Goal: Information Seeking & Learning: Compare options

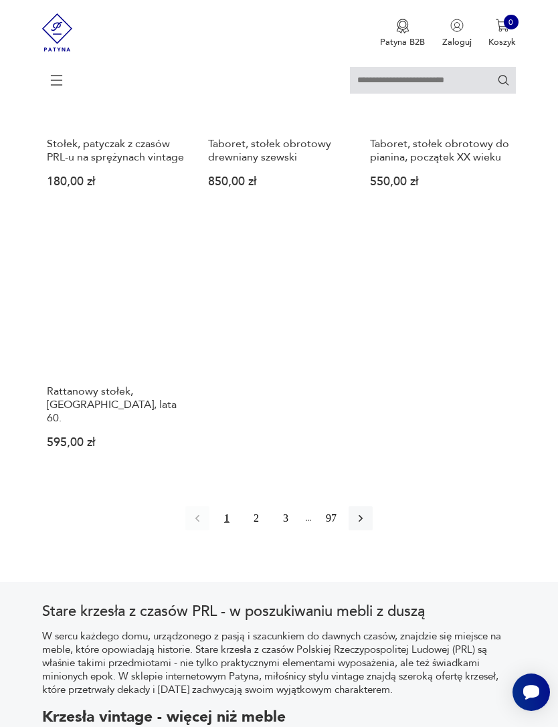
scroll to position [1682, 0]
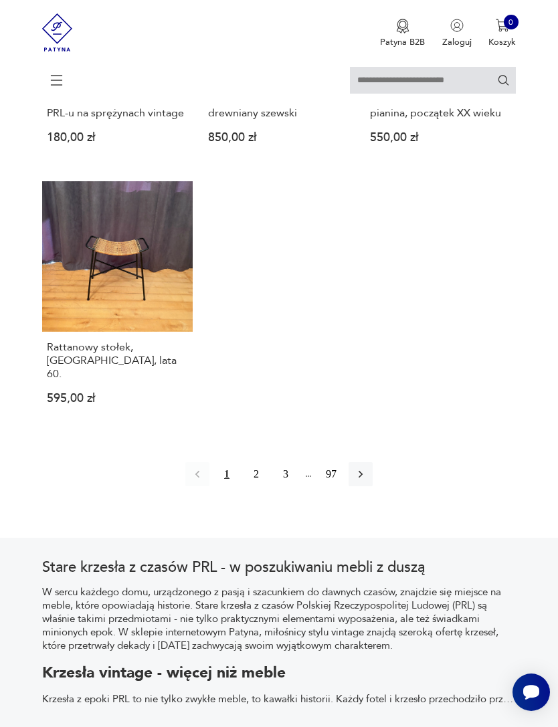
click at [246, 486] on button "2" at bounding box center [256, 474] width 24 height 24
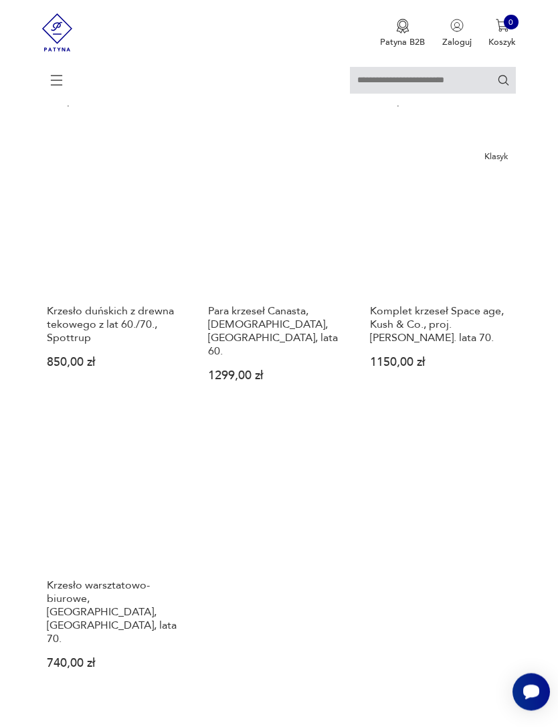
scroll to position [1462, 0]
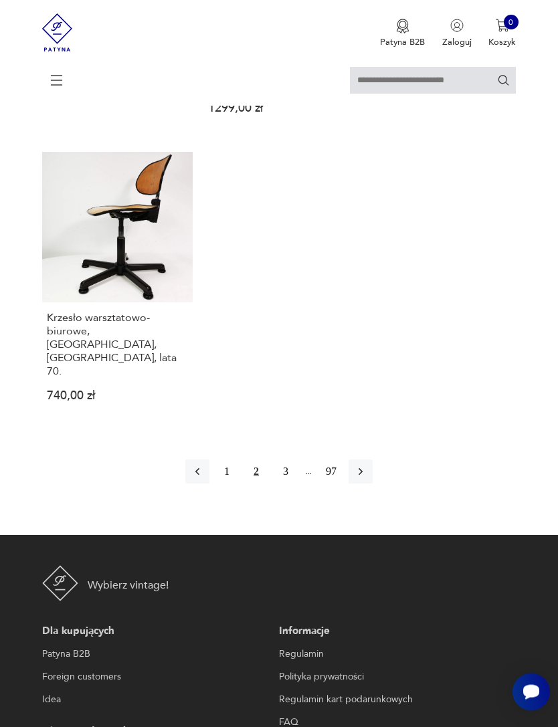
click at [287, 484] on button "3" at bounding box center [286, 472] width 24 height 24
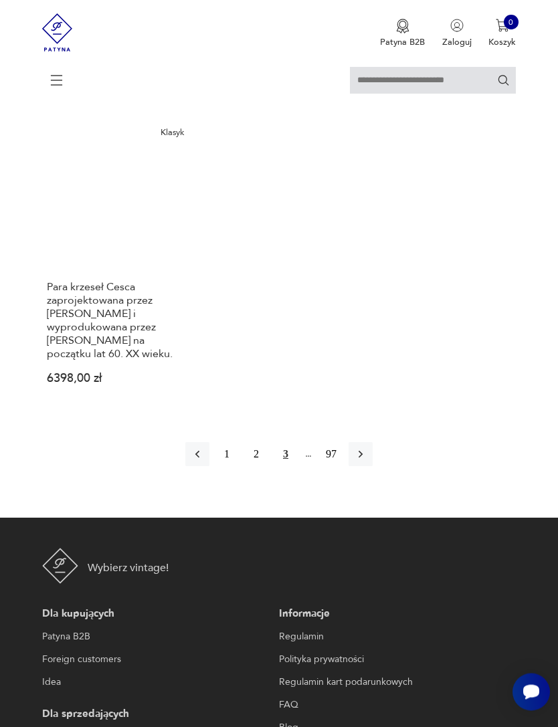
scroll to position [1797, 0]
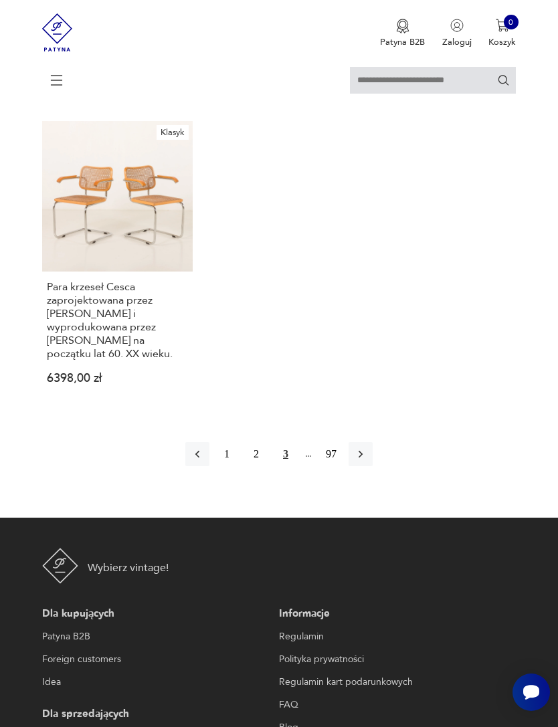
click at [367, 461] on icon "button" at bounding box center [360, 453] width 13 height 13
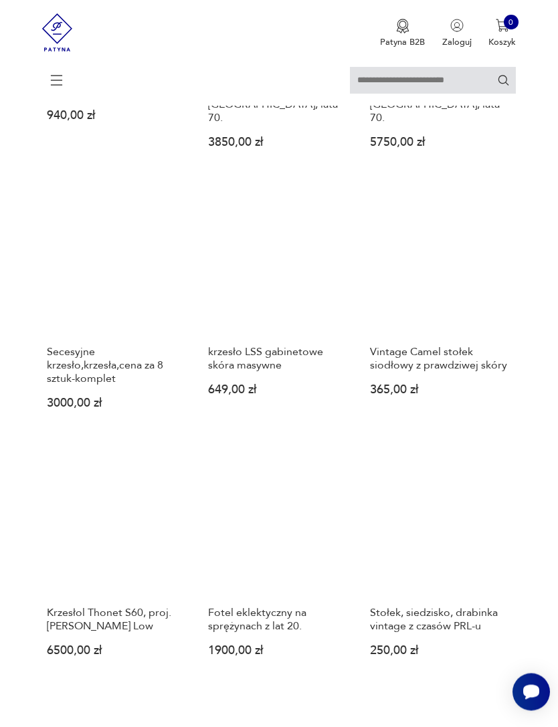
scroll to position [1197, 0]
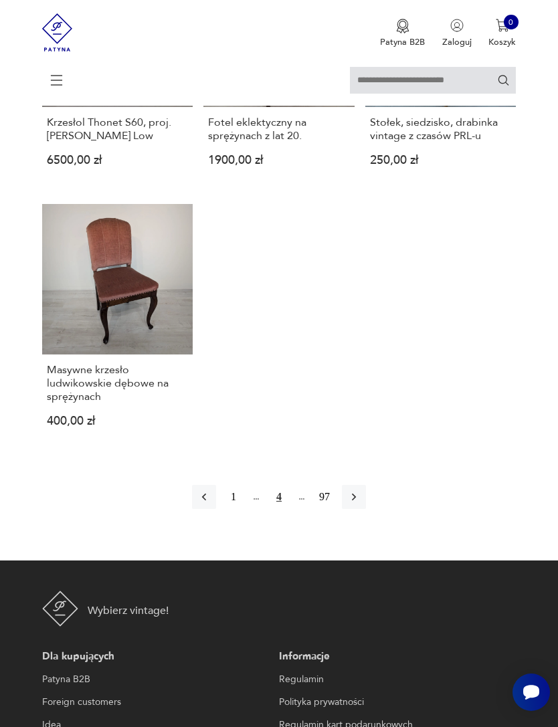
click at [361, 504] on icon "button" at bounding box center [353, 496] width 13 height 13
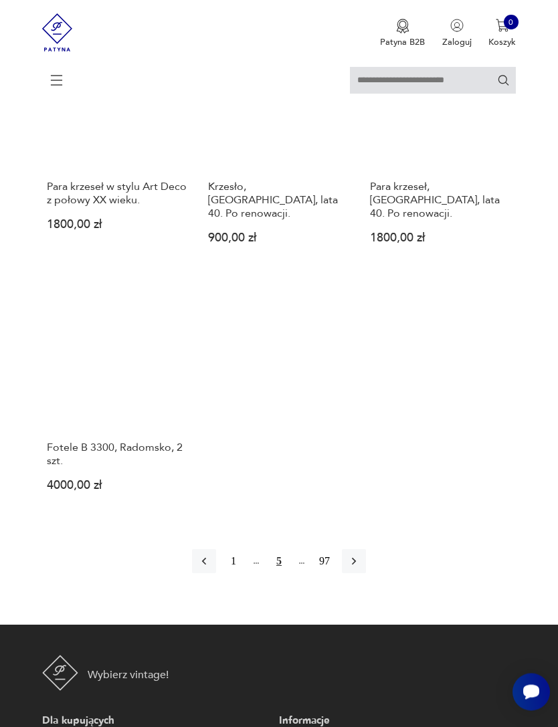
scroll to position [1542, 0]
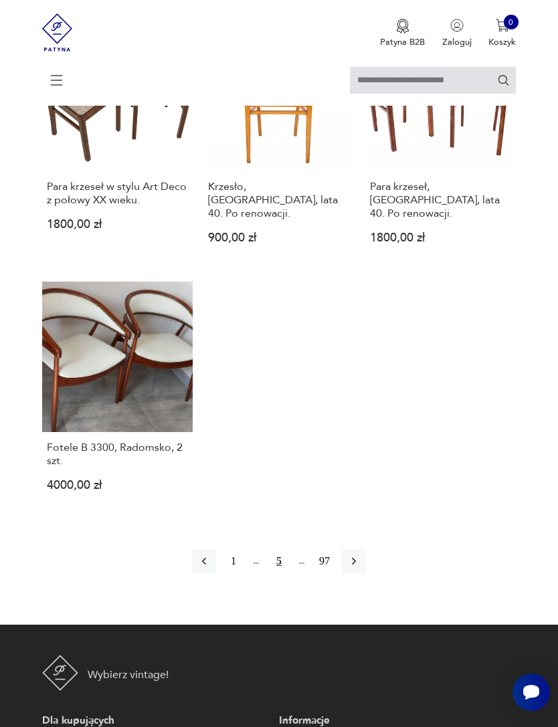
click at [366, 573] on button "button" at bounding box center [354, 561] width 24 height 24
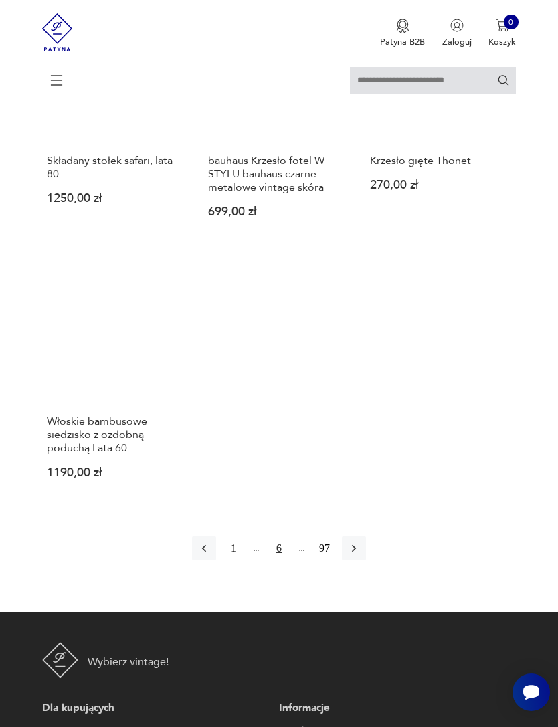
scroll to position [1670, 0]
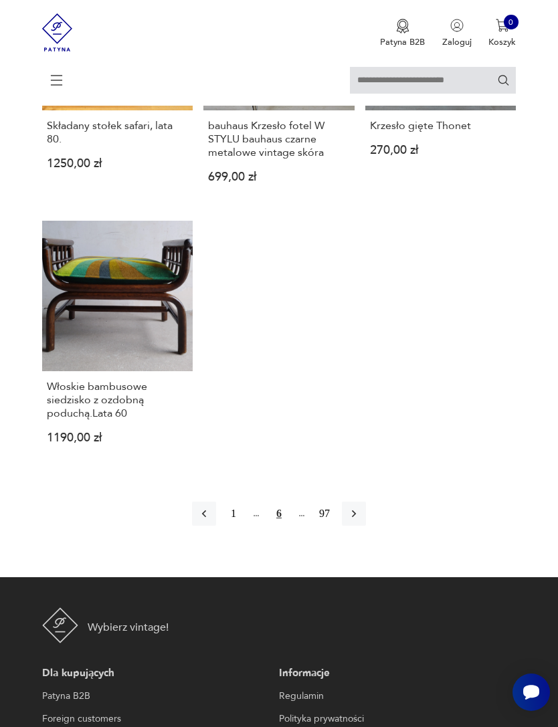
click at [361, 520] on icon "button" at bounding box center [353, 513] width 13 height 13
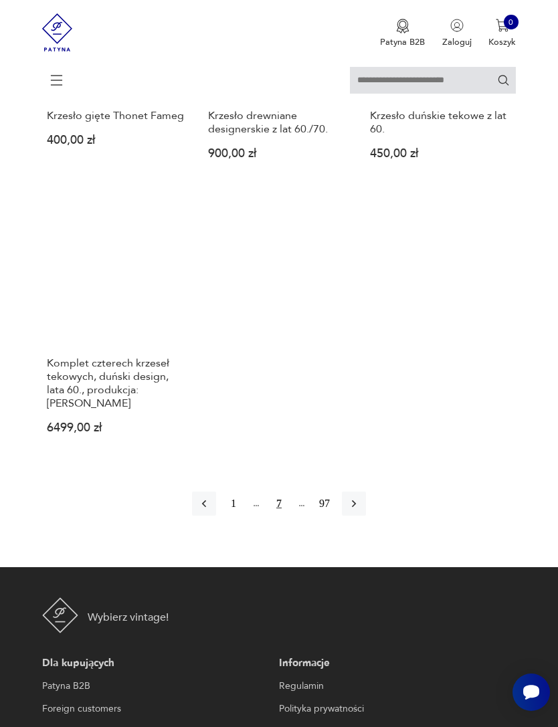
scroll to position [1574, 0]
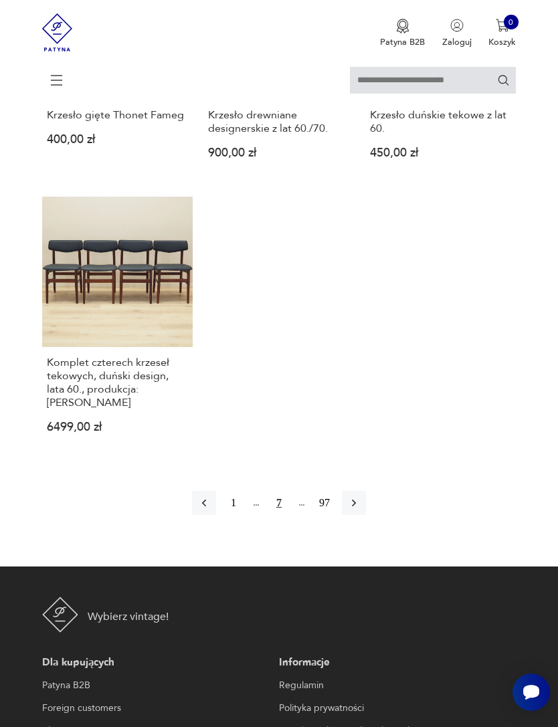
click at [361, 510] on icon "button" at bounding box center [353, 502] width 13 height 13
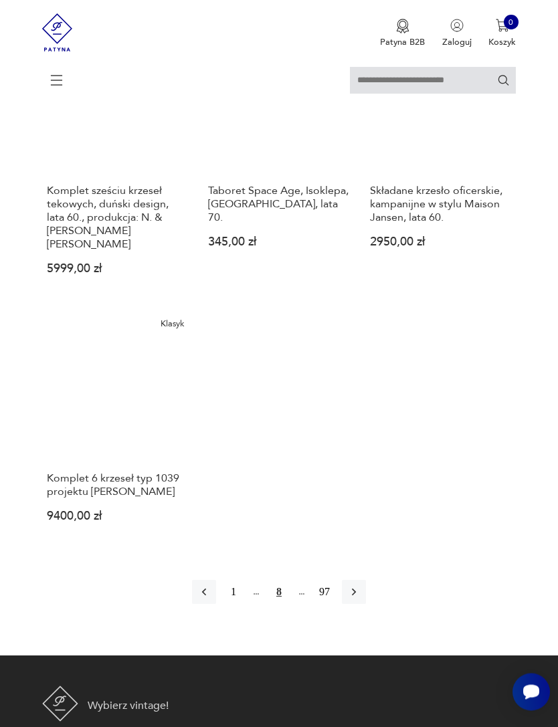
scroll to position [1545, 0]
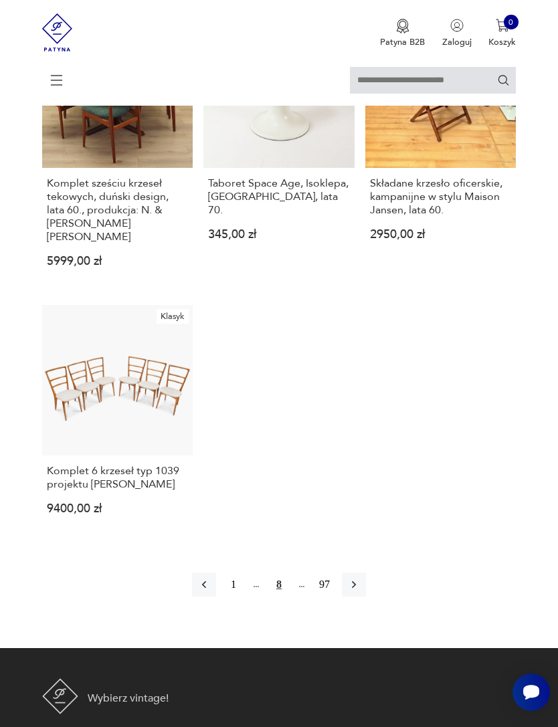
click at [361, 591] on icon "button" at bounding box center [353, 584] width 13 height 13
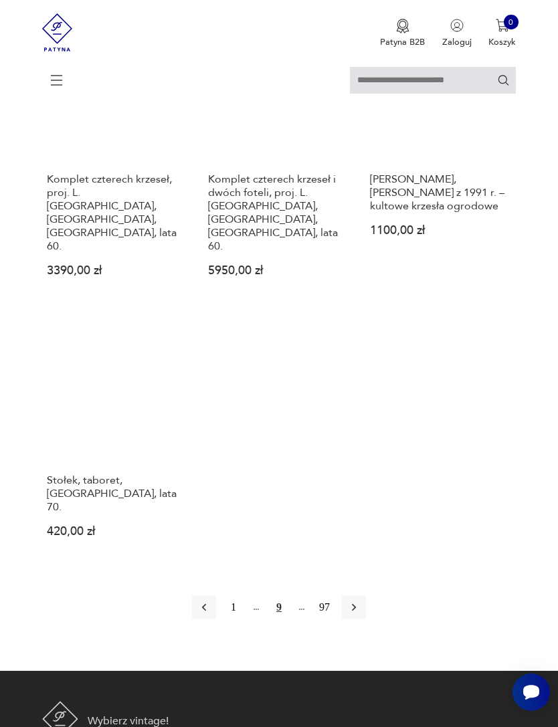
scroll to position [1627, 0]
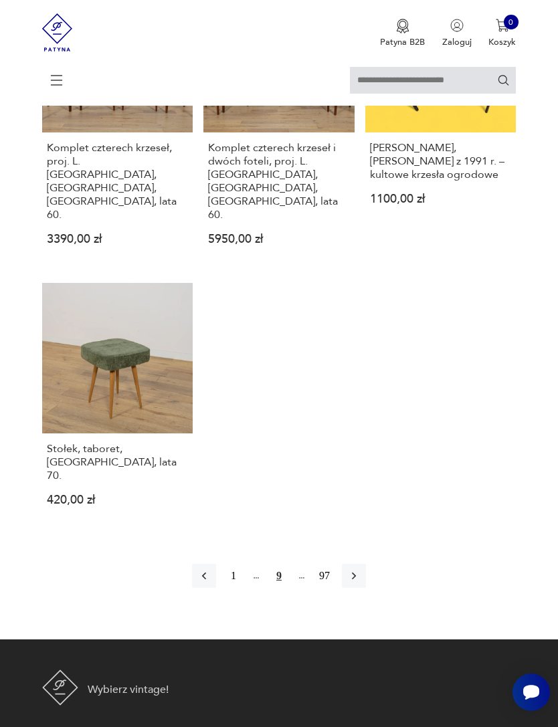
click at [361, 583] on icon "button" at bounding box center [353, 575] width 13 height 13
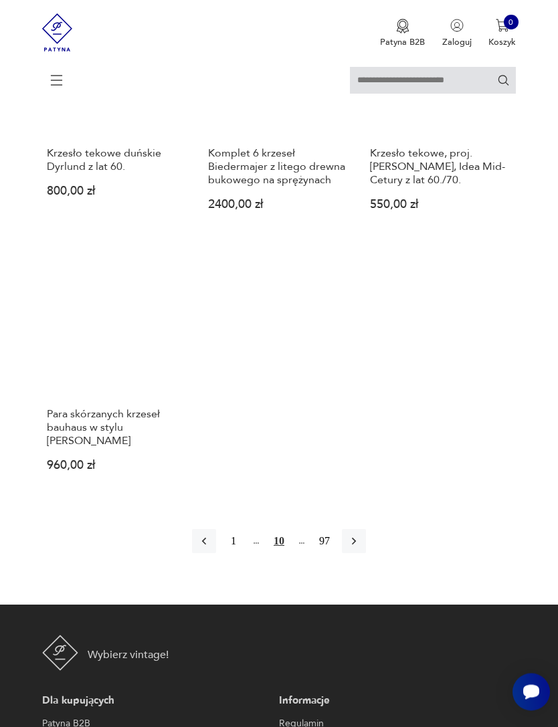
scroll to position [1683, 0]
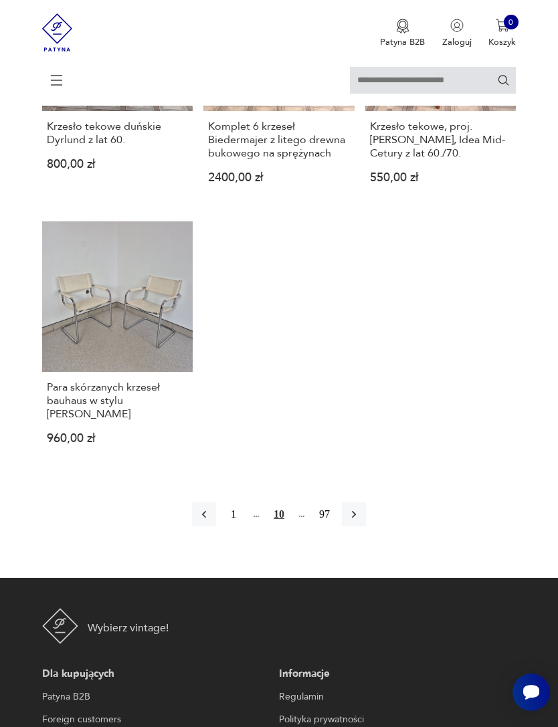
click at [361, 521] on icon "button" at bounding box center [353, 514] width 13 height 13
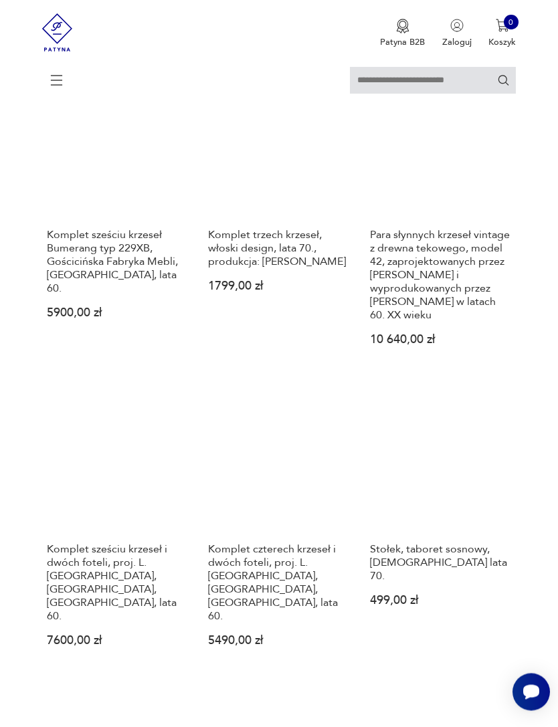
scroll to position [259, 0]
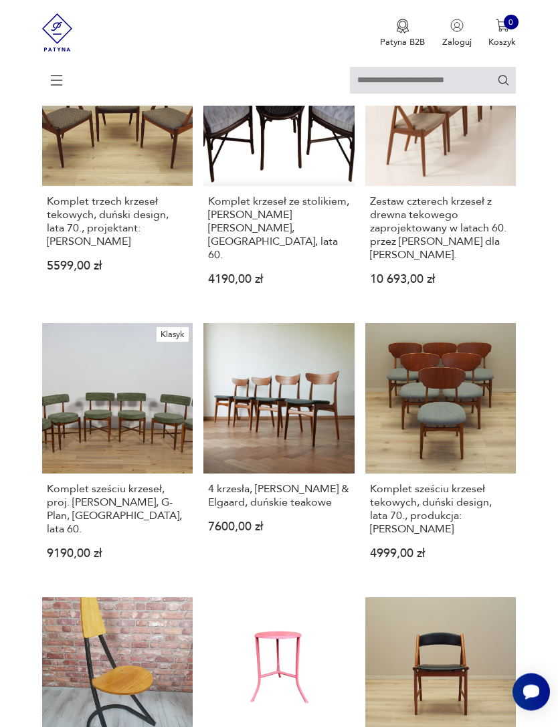
click at [59, 79] on icon at bounding box center [56, 80] width 47 height 47
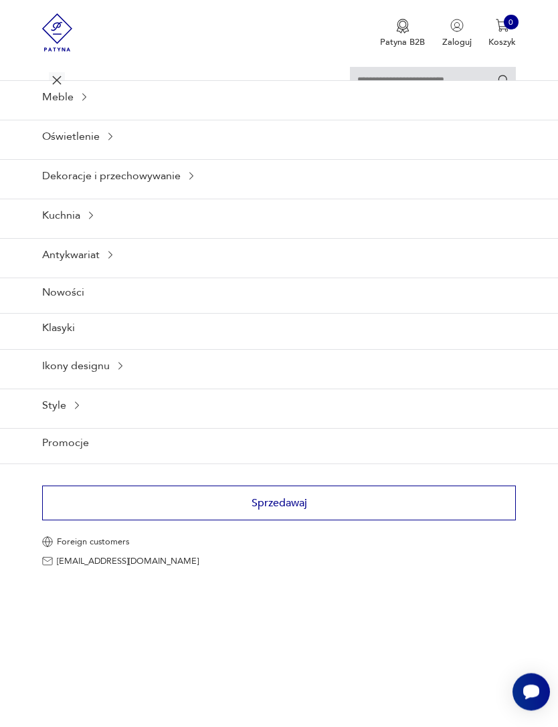
scroll to position [458, 0]
click at [63, 104] on div "Meble" at bounding box center [279, 96] width 558 height 33
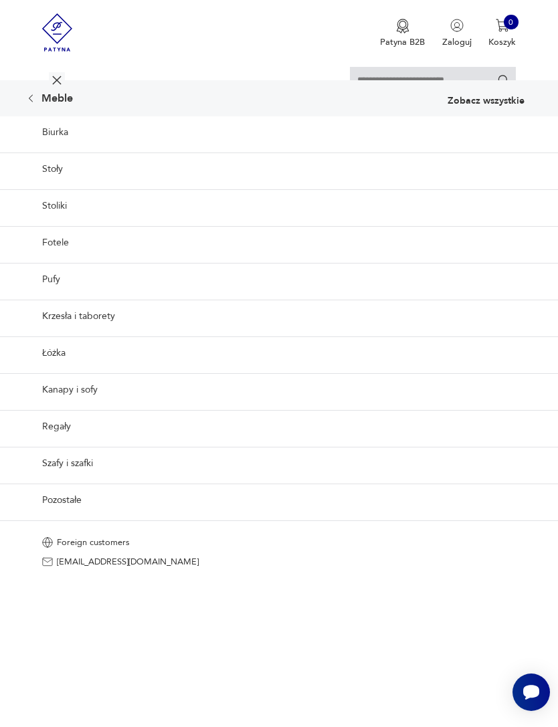
click at [489, 443] on link "Regały" at bounding box center [279, 426] width 558 height 33
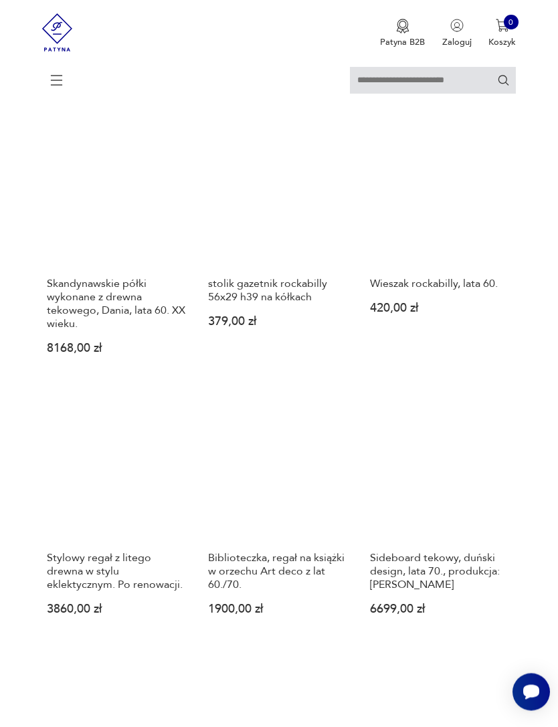
scroll to position [1227, 0]
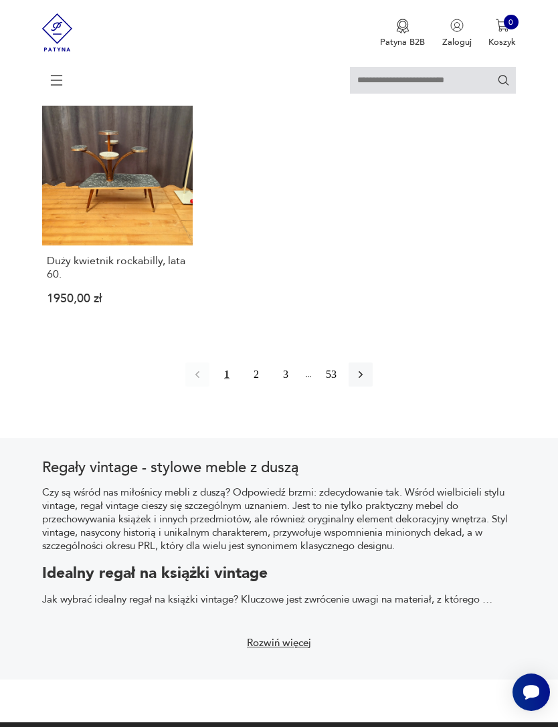
click at [373, 387] on button "button" at bounding box center [360, 375] width 24 height 24
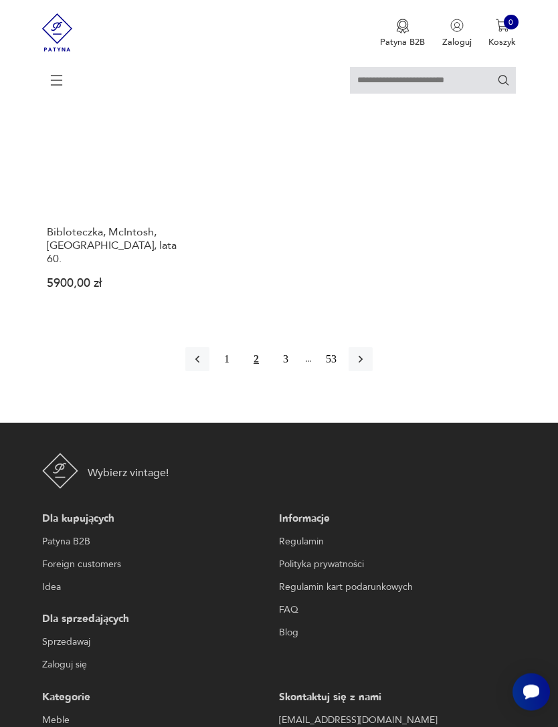
scroll to position [1940, 0]
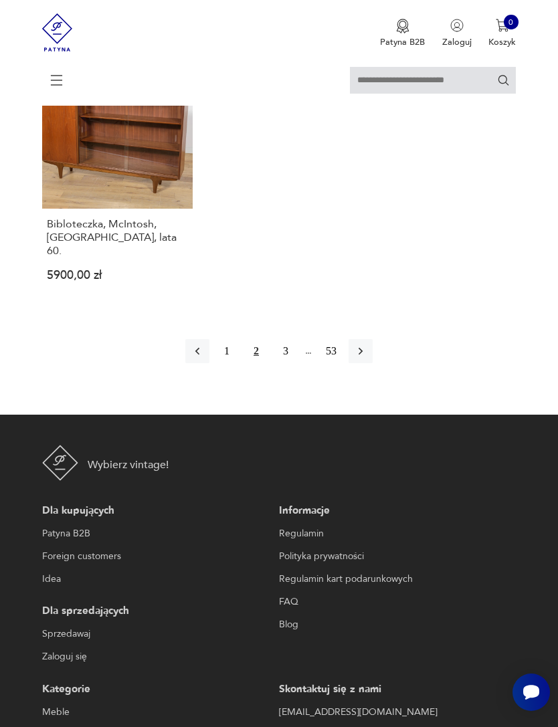
click at [373, 363] on button "button" at bounding box center [360, 351] width 24 height 24
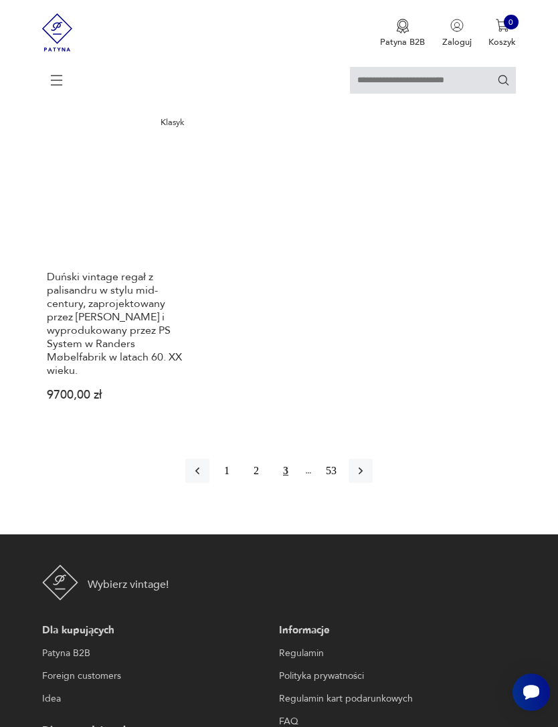
scroll to position [1821, 0]
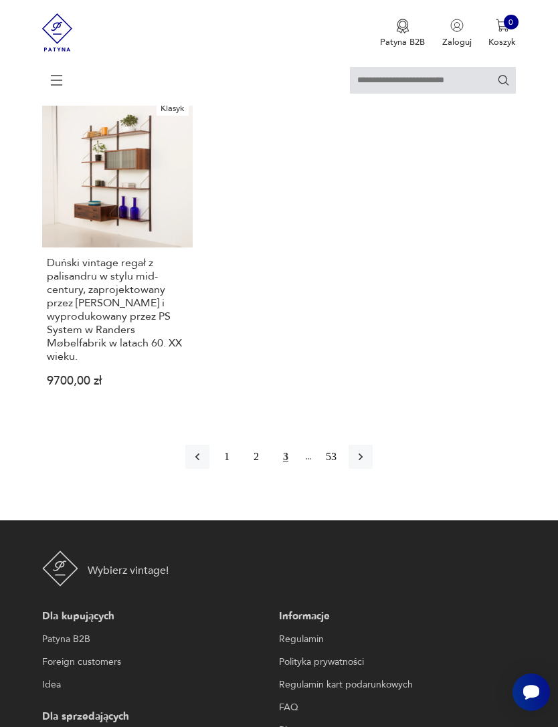
click at [373, 469] on button "button" at bounding box center [360, 457] width 24 height 24
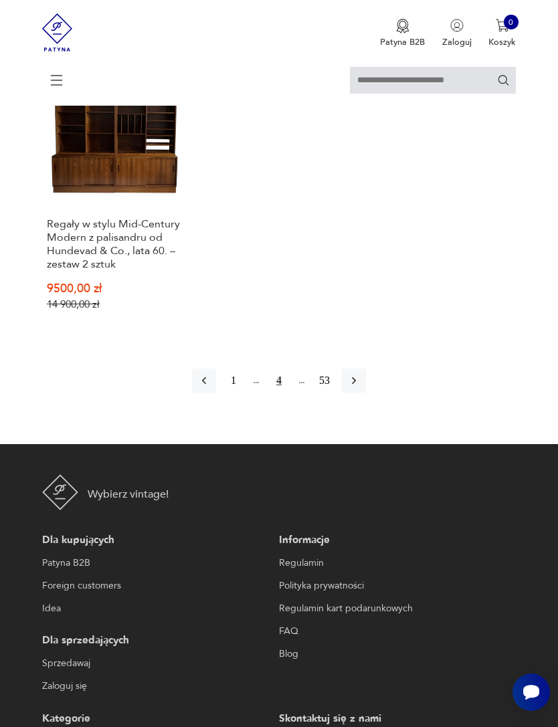
scroll to position [1850, 0]
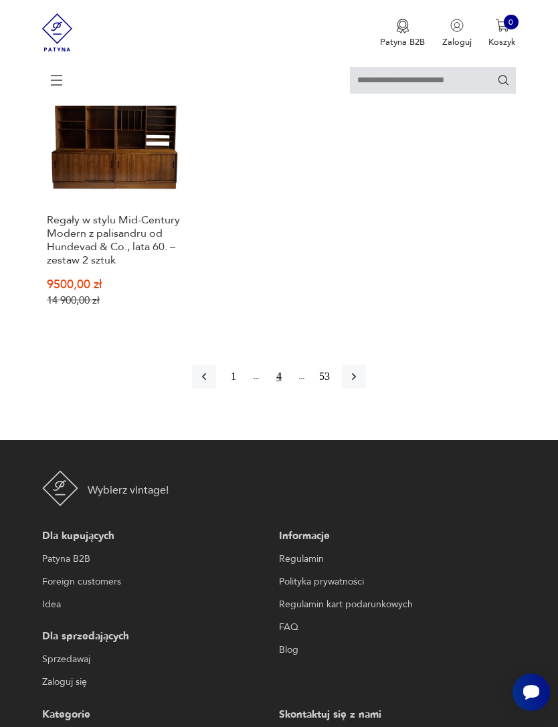
click at [366, 389] on button "button" at bounding box center [354, 377] width 24 height 24
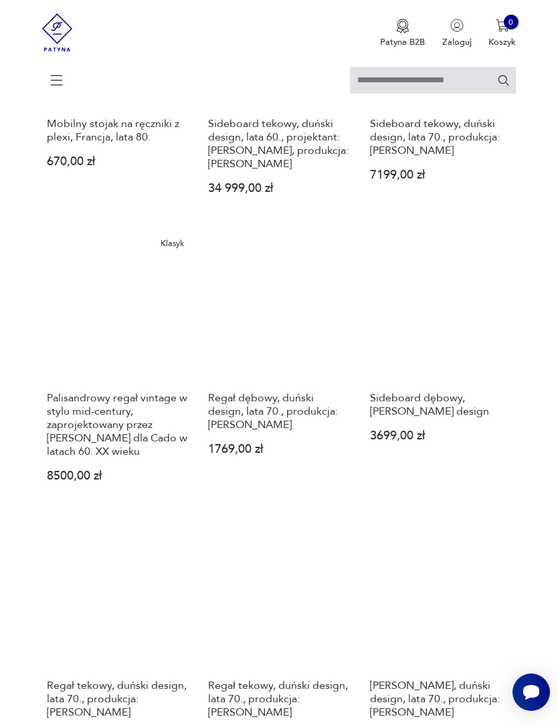
scroll to position [548, 0]
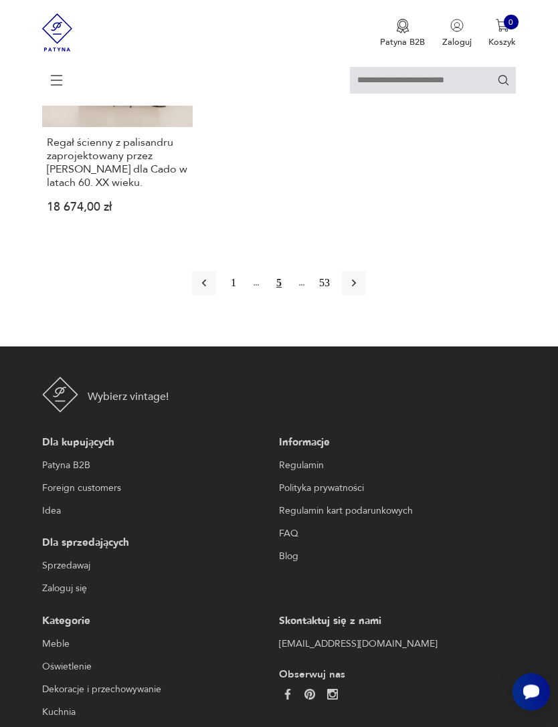
click at [366, 296] on button "button" at bounding box center [354, 284] width 24 height 24
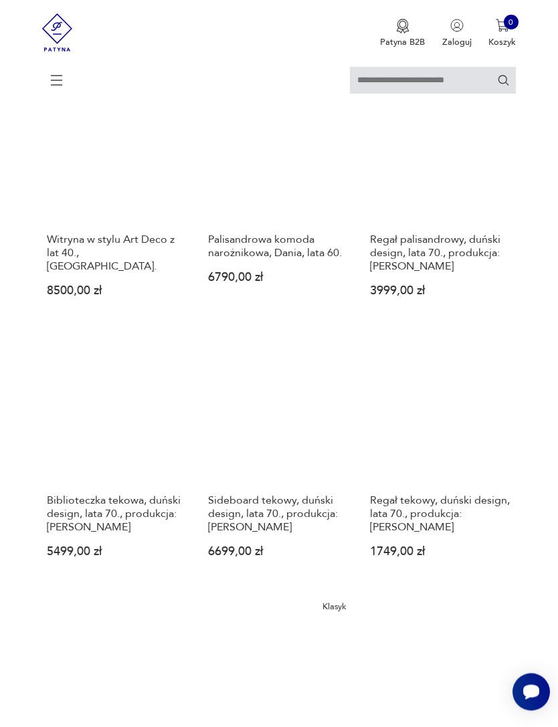
scroll to position [680, 0]
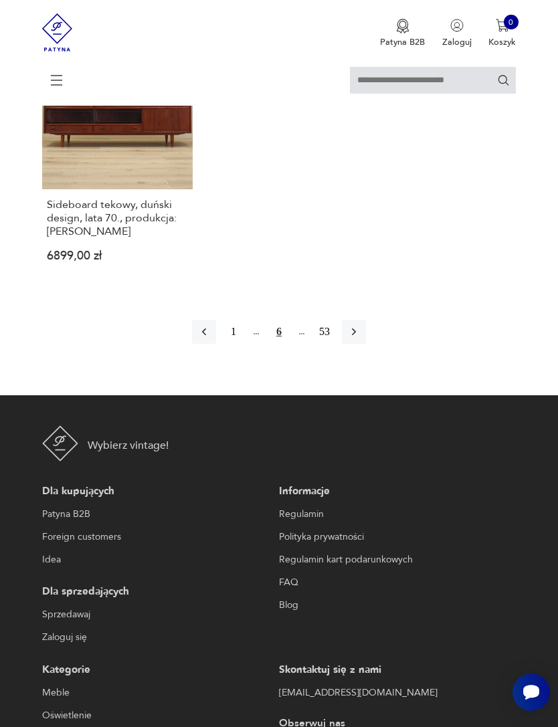
click at [366, 344] on button "button" at bounding box center [354, 332] width 24 height 24
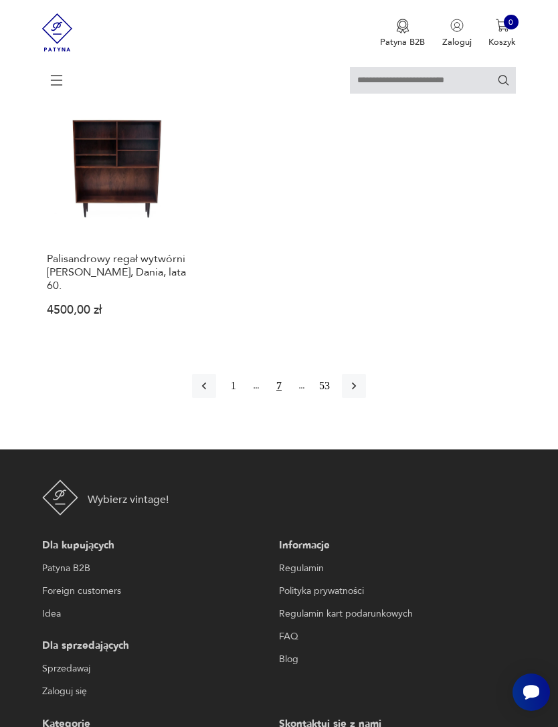
scroll to position [1770, 0]
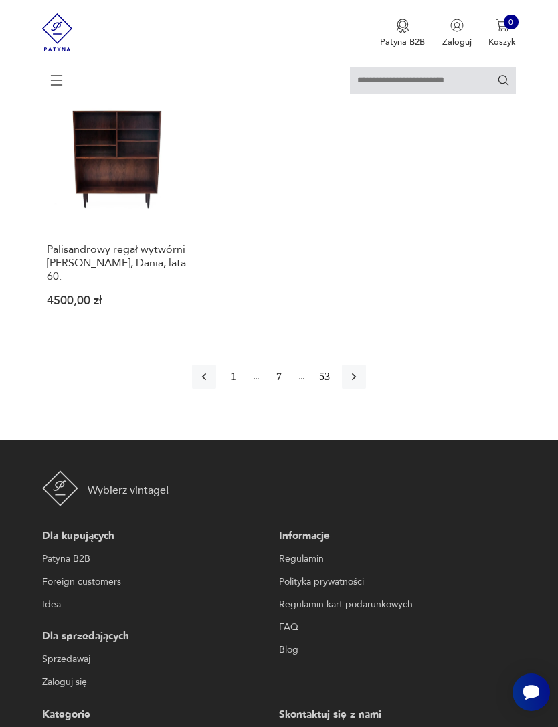
click at [366, 389] on div "1 7 53" at bounding box center [279, 377] width 174 height 24
click at [361, 383] on icon "button" at bounding box center [353, 376] width 13 height 13
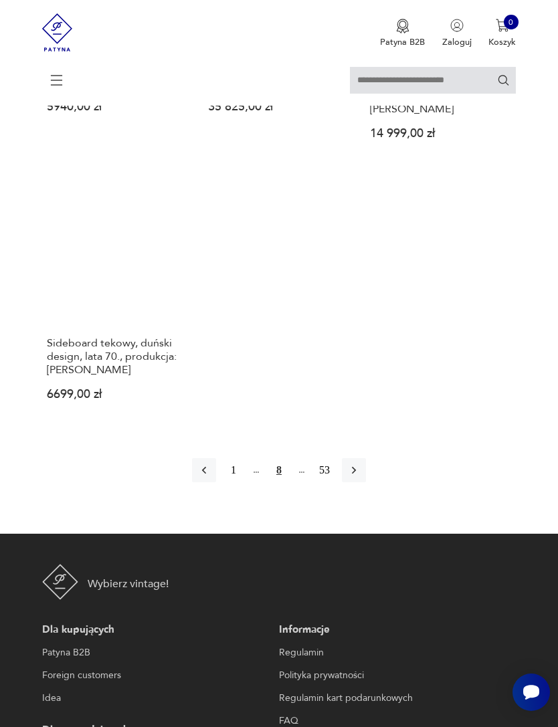
scroll to position [1732, 0]
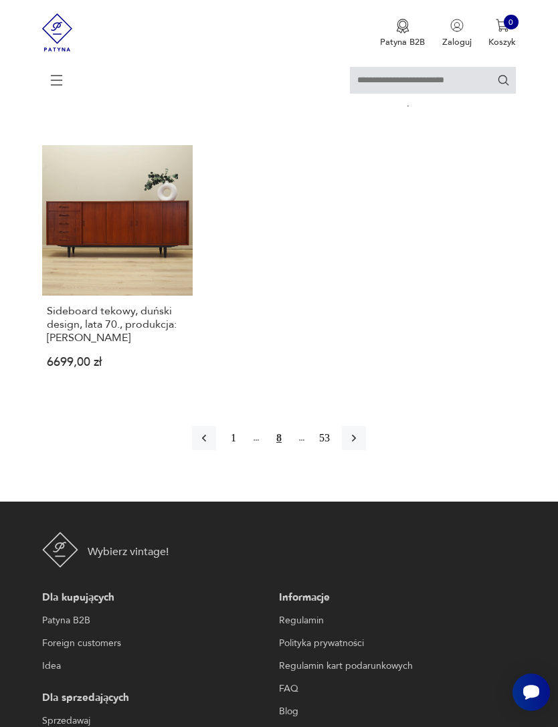
click at [356, 442] on icon "button" at bounding box center [354, 438] width 4 height 7
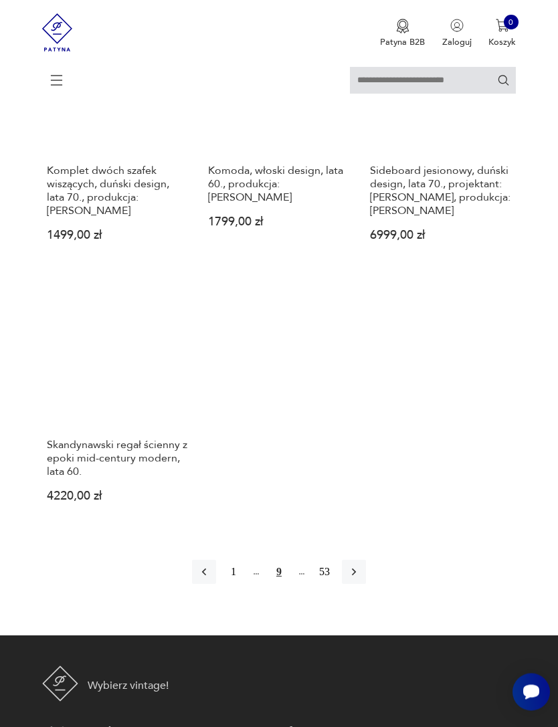
scroll to position [1613, 0]
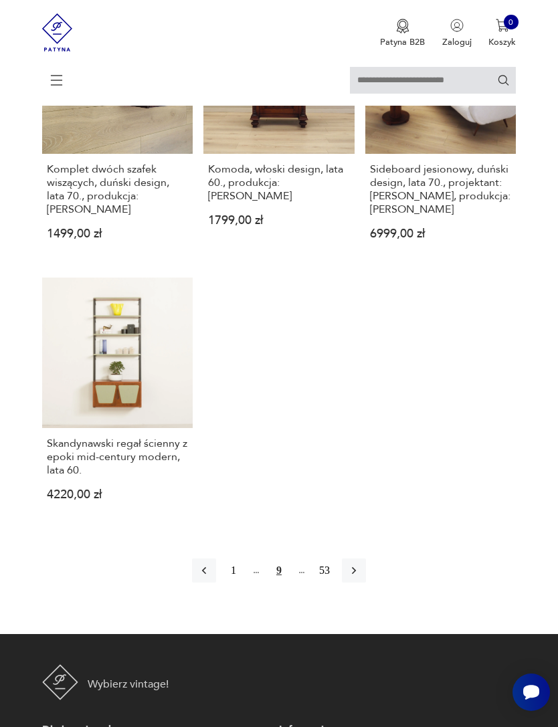
click at [361, 577] on icon "button" at bounding box center [353, 570] width 13 height 13
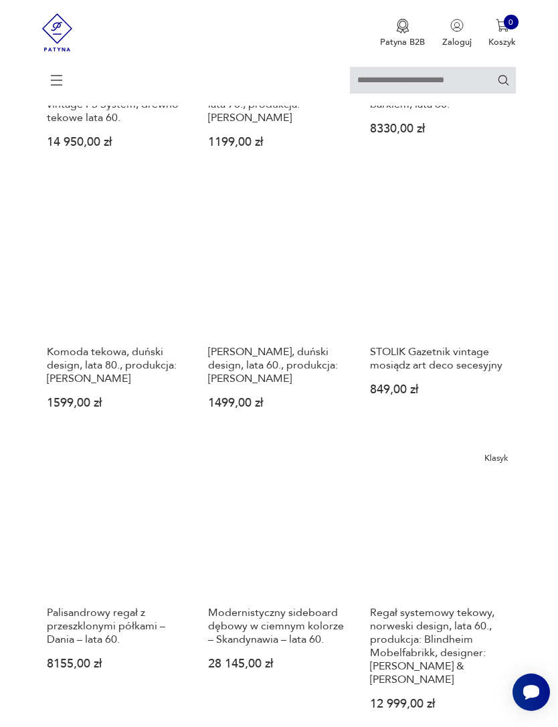
scroll to position [259, 0]
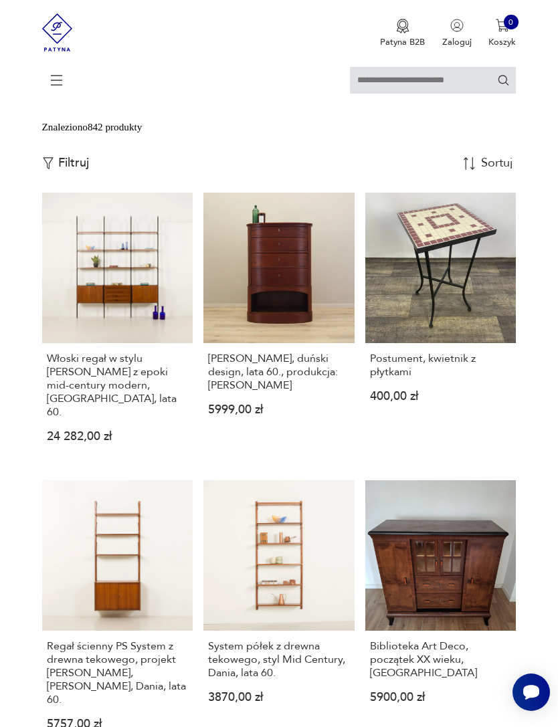
click at [260, 385] on link "[PERSON_NAME], duński design, lata 60., produkcja: [PERSON_NAME] 5999,00 zł" at bounding box center [278, 328] width 151 height 270
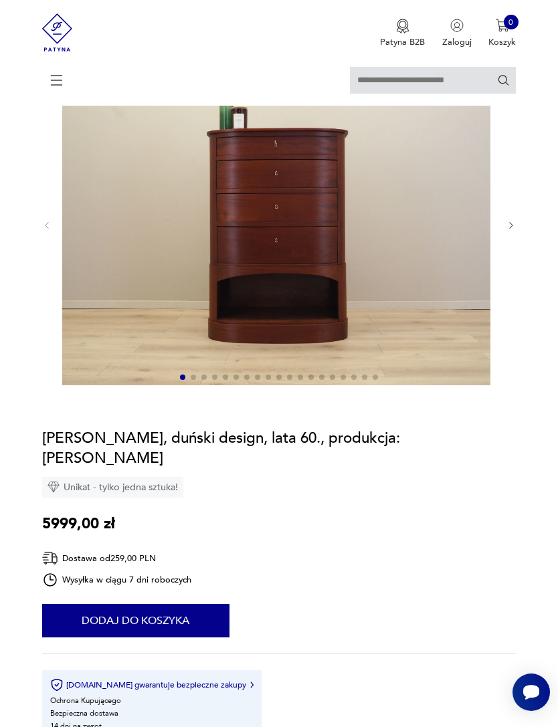
click at [510, 231] on icon "button" at bounding box center [511, 226] width 10 height 10
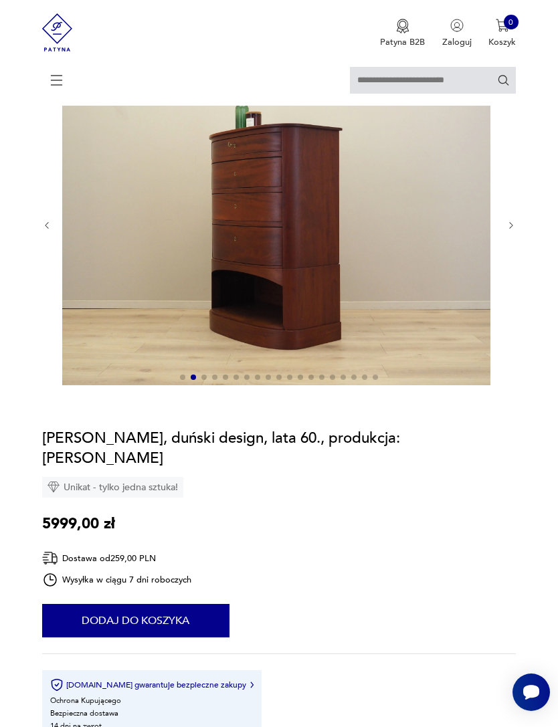
click at [510, 231] on icon "button" at bounding box center [511, 226] width 10 height 10
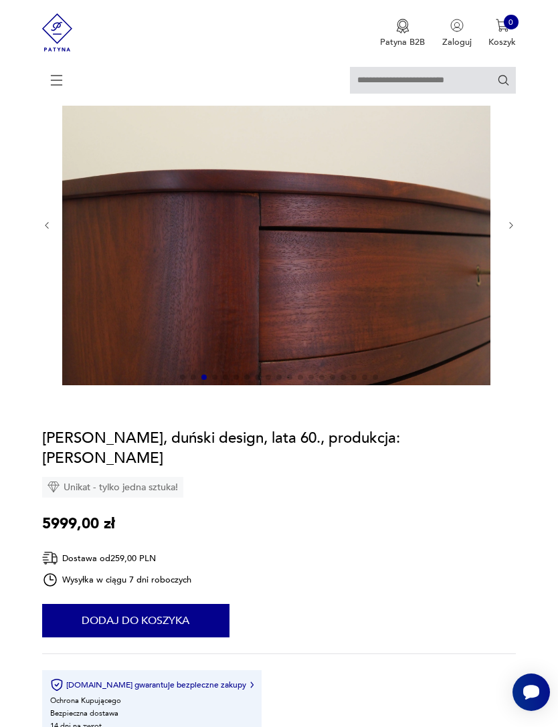
click at [514, 231] on icon "button" at bounding box center [511, 226] width 10 height 10
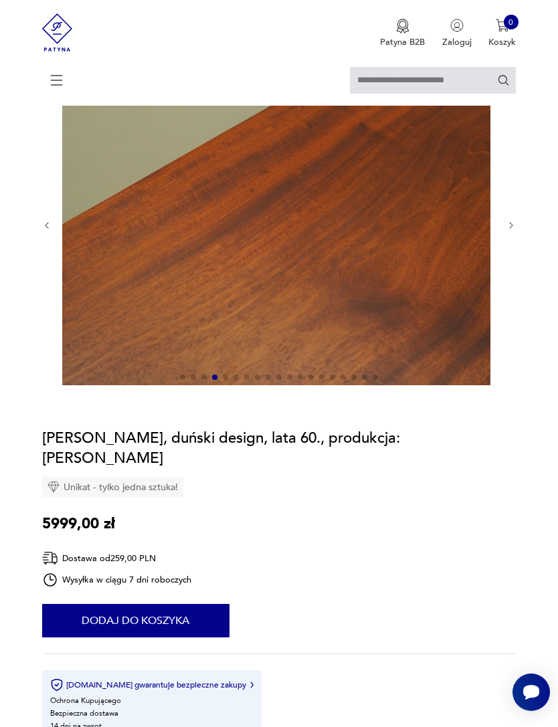
click at [514, 227] on div at bounding box center [279, 225] width 474 height 323
click at [508, 231] on icon "button" at bounding box center [511, 226] width 10 height 10
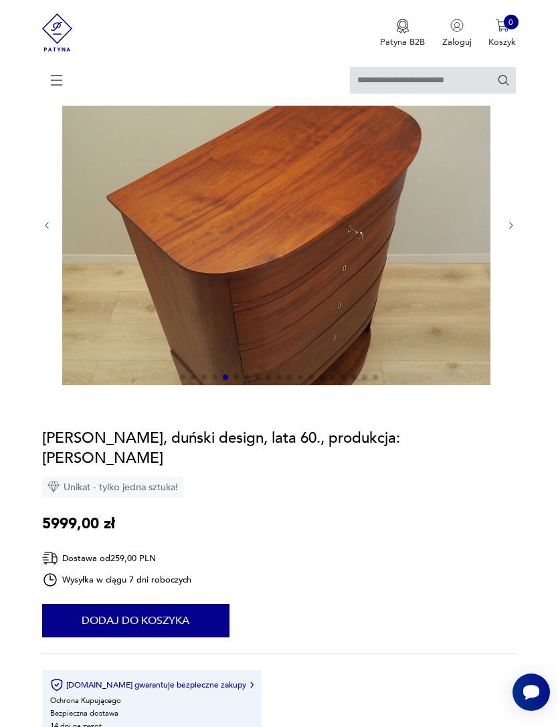
click at [515, 231] on icon "button" at bounding box center [511, 226] width 10 height 10
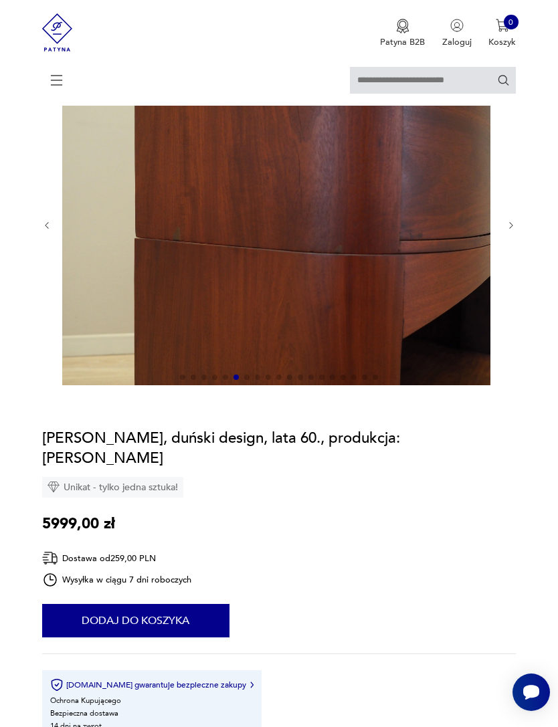
click at [512, 229] on icon "button" at bounding box center [510, 226] width 3 height 7
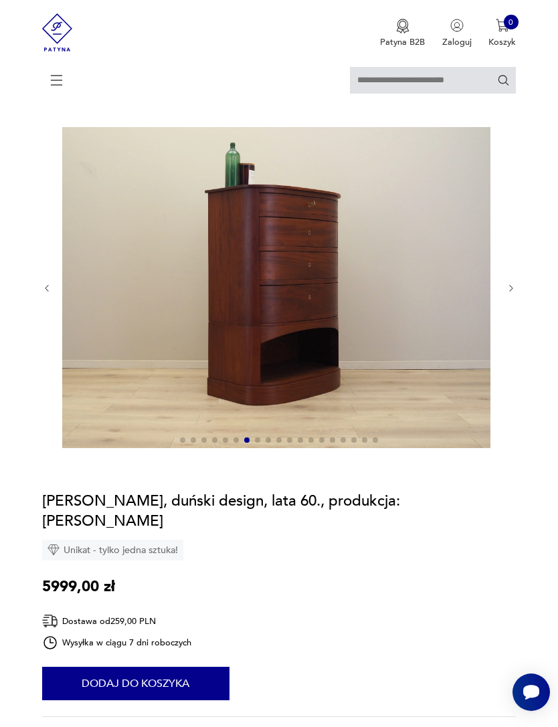
scroll to position [0, 0]
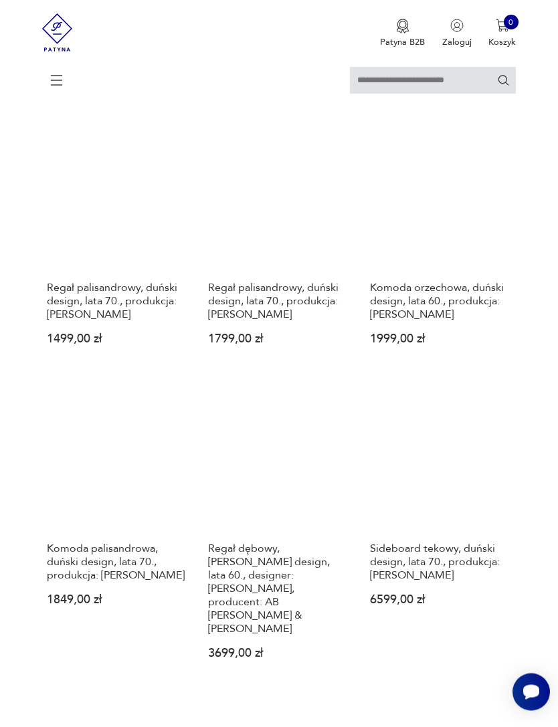
scroll to position [946, 0]
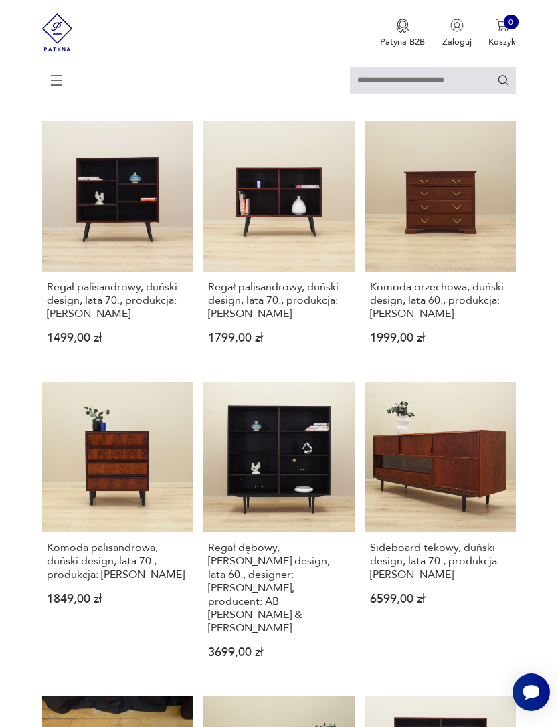
click at [480, 298] on link "Komoda orzechowa, duński design, lata 60., produkcja: [PERSON_NAME] 1999,00 zł" at bounding box center [440, 242] width 151 height 243
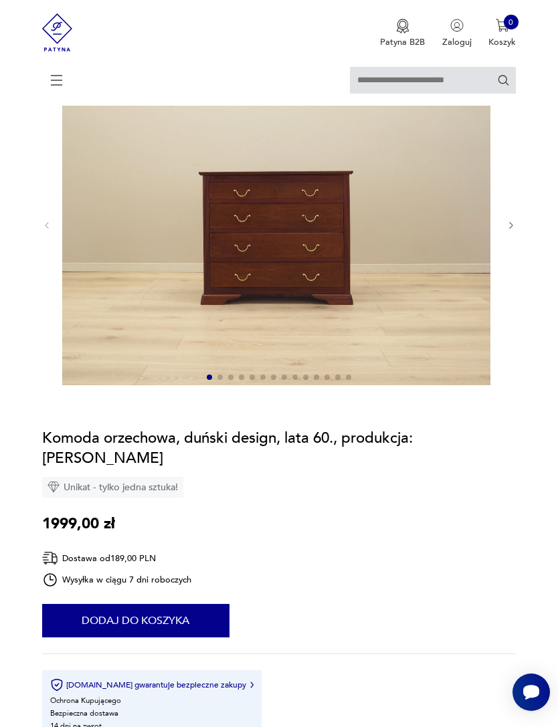
click at [510, 231] on icon "button" at bounding box center [511, 226] width 10 height 10
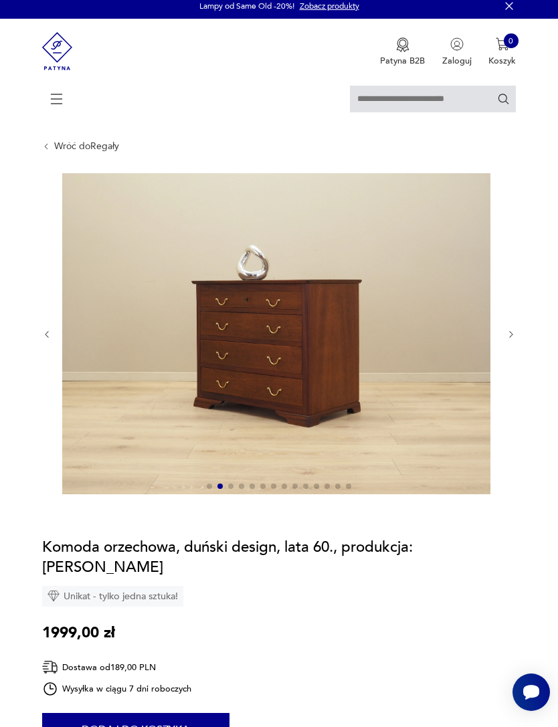
scroll to position [0, 0]
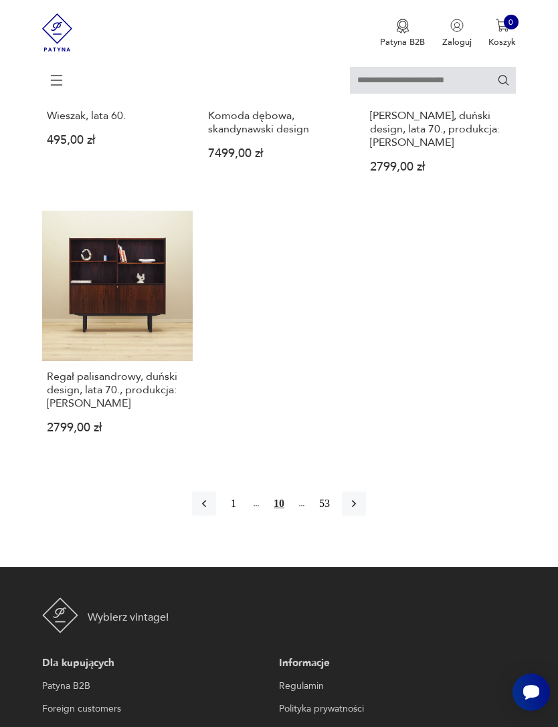
click at [361, 510] on icon "button" at bounding box center [353, 503] width 13 height 13
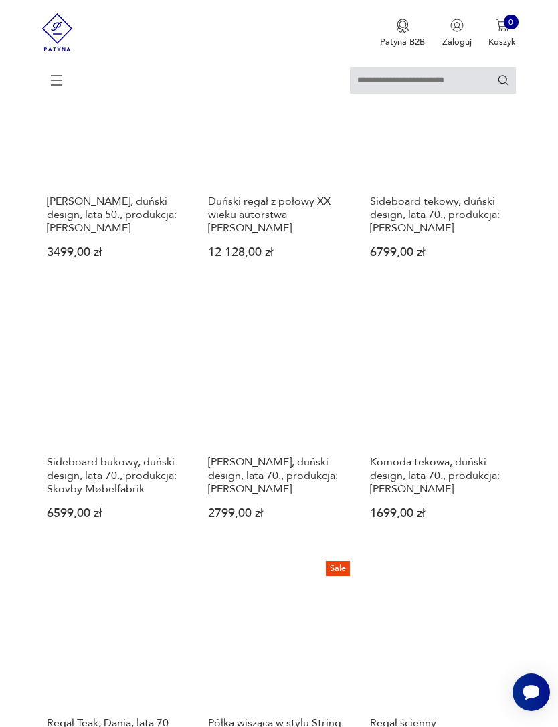
scroll to position [704, 0]
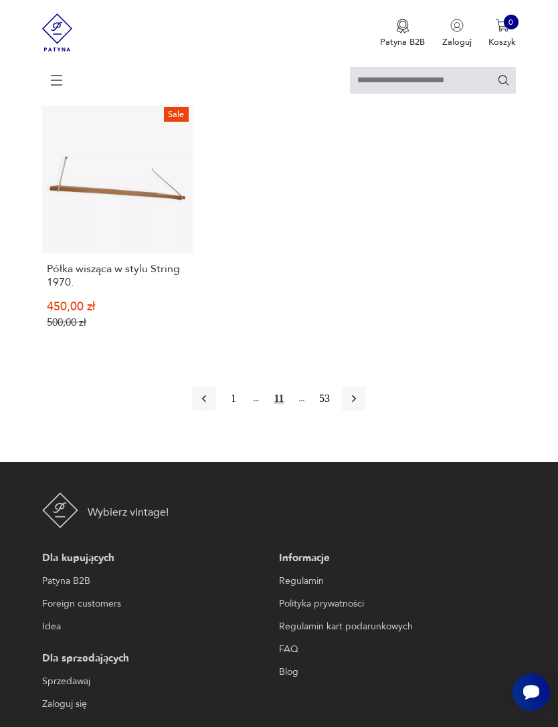
click at [360, 405] on icon "button" at bounding box center [353, 398] width 13 height 13
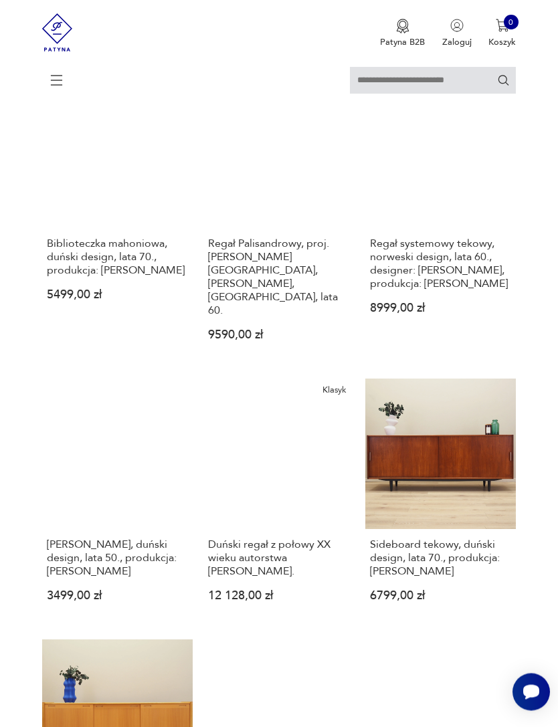
scroll to position [259, 0]
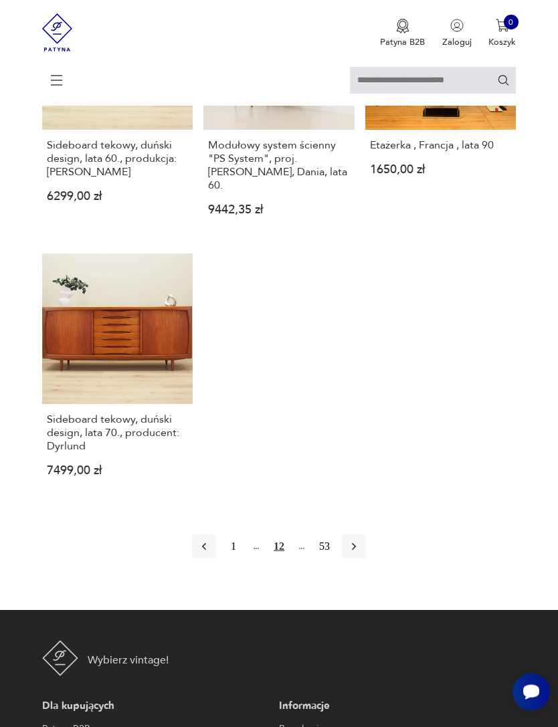
click at [361, 554] on icon "button" at bounding box center [353, 546] width 13 height 13
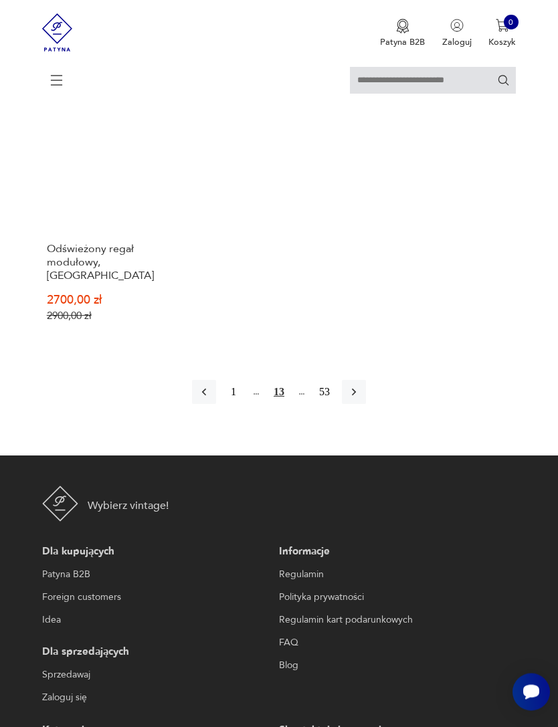
scroll to position [1792, 0]
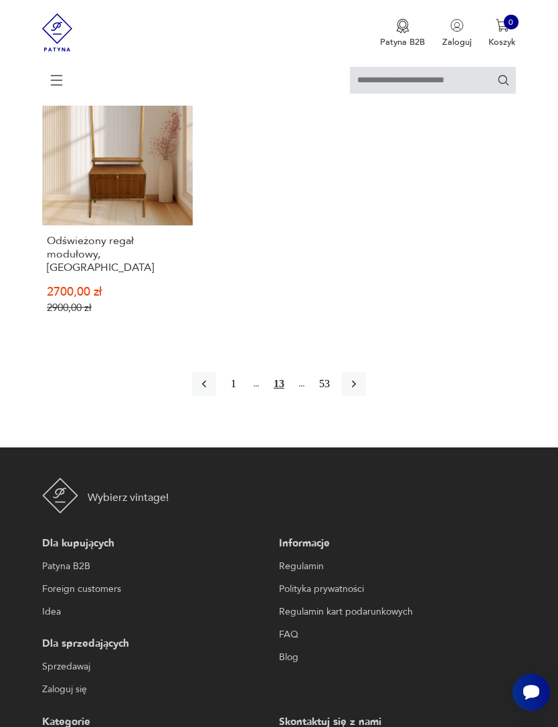
click at [361, 391] on icon "button" at bounding box center [353, 383] width 13 height 13
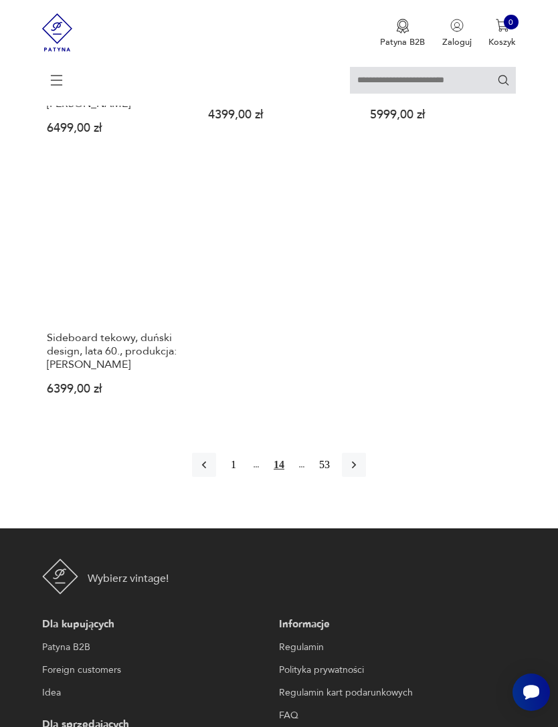
scroll to position [1738, 0]
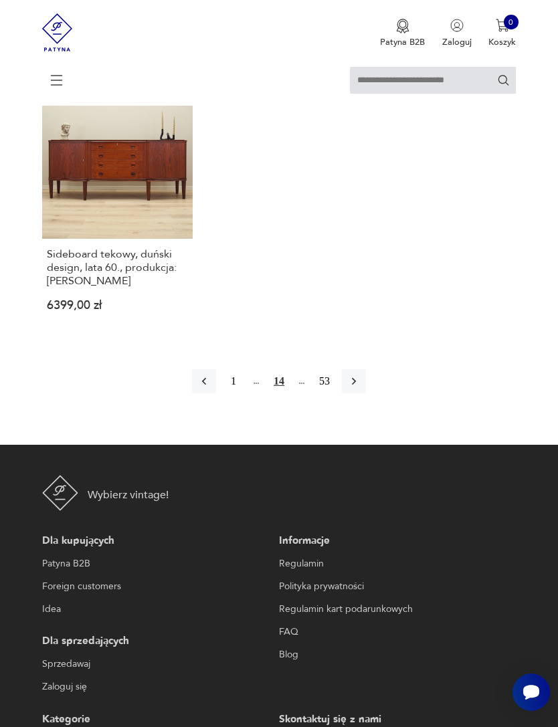
click at [366, 393] on button "button" at bounding box center [354, 381] width 24 height 24
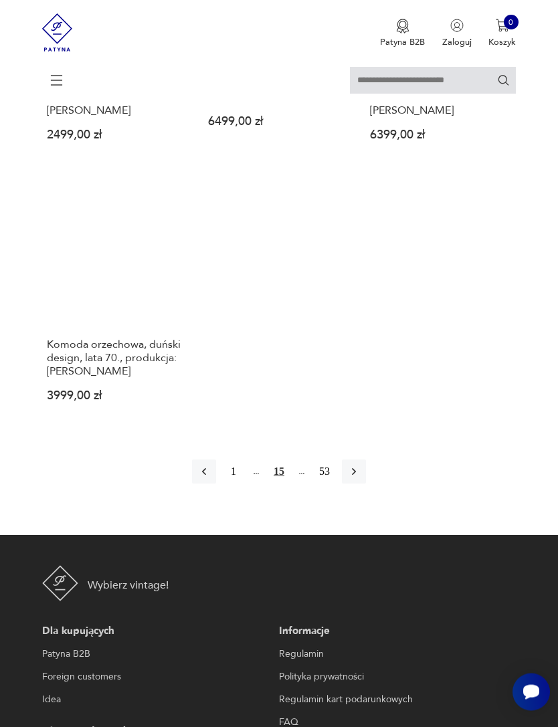
scroll to position [1736, 0]
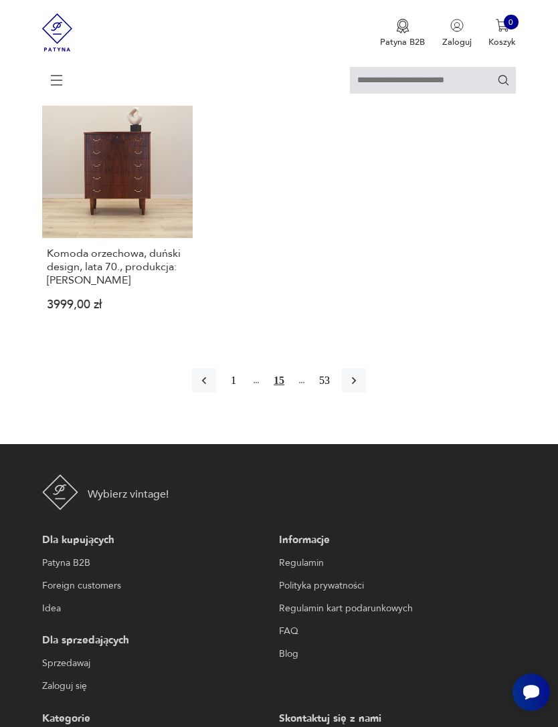
click at [361, 387] on icon "button" at bounding box center [353, 380] width 13 height 13
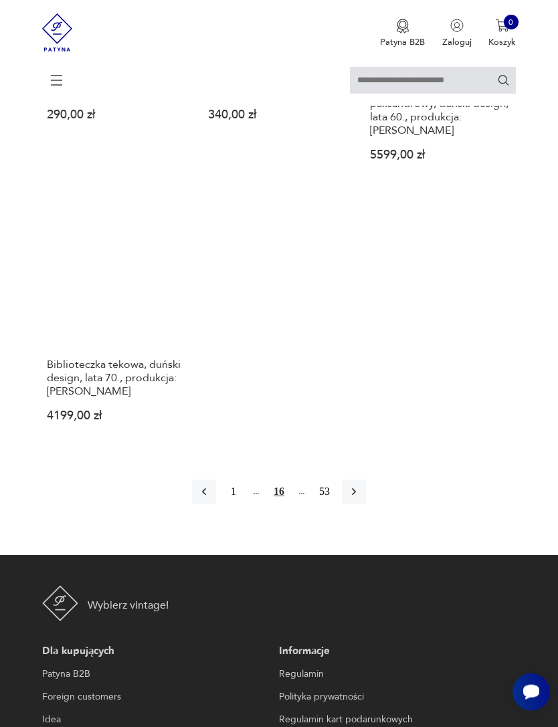
scroll to position [1639, 0]
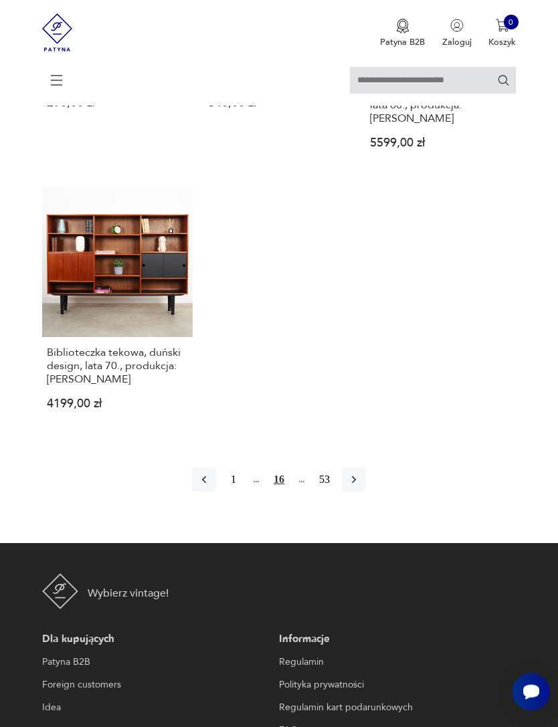
click at [366, 492] on button "button" at bounding box center [354, 480] width 24 height 24
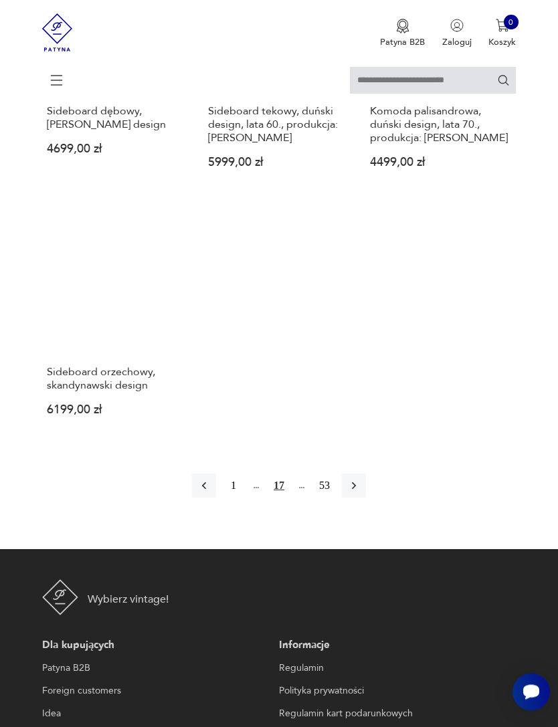
scroll to position [1646, 0]
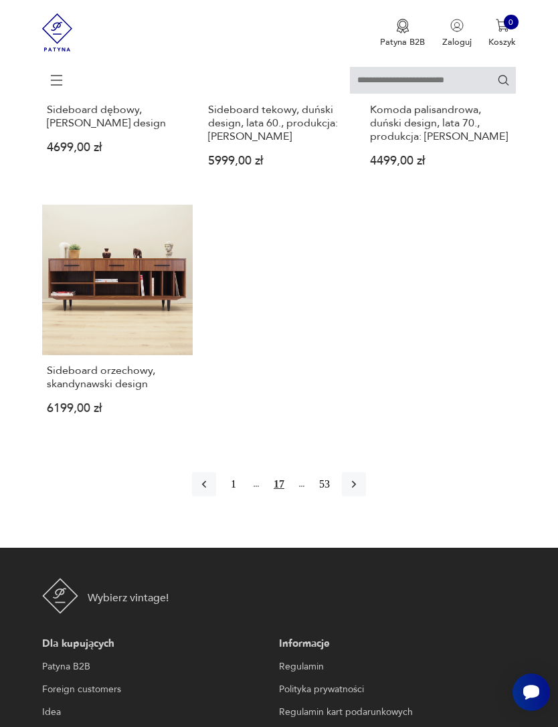
click at [361, 491] on icon "button" at bounding box center [353, 484] width 13 height 13
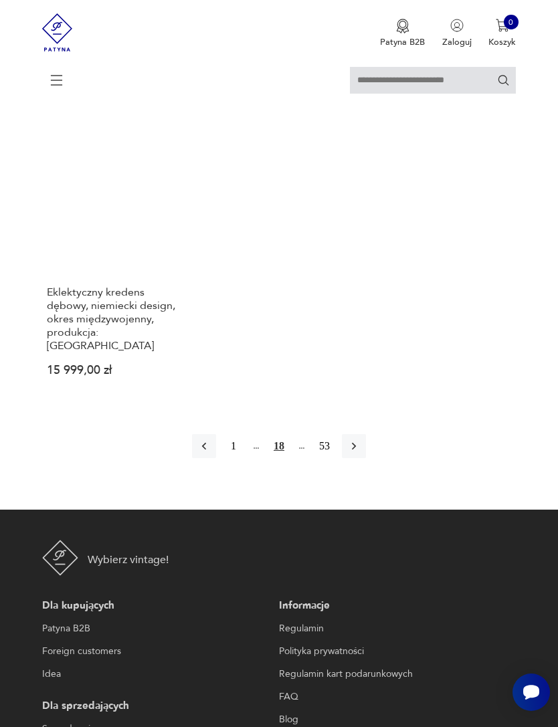
scroll to position [1727, 0]
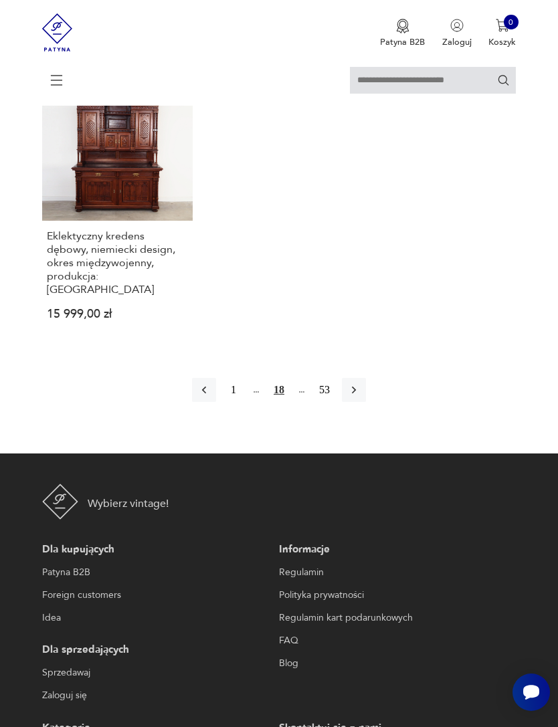
click at [361, 397] on icon "button" at bounding box center [353, 389] width 13 height 13
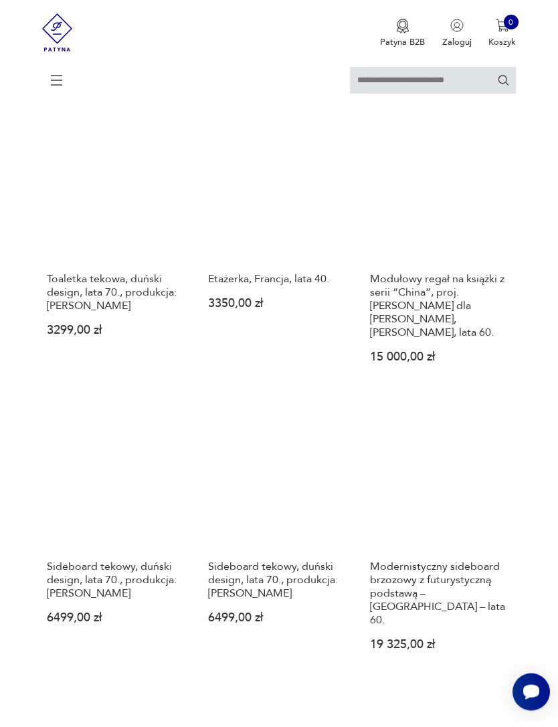
scroll to position [889, 0]
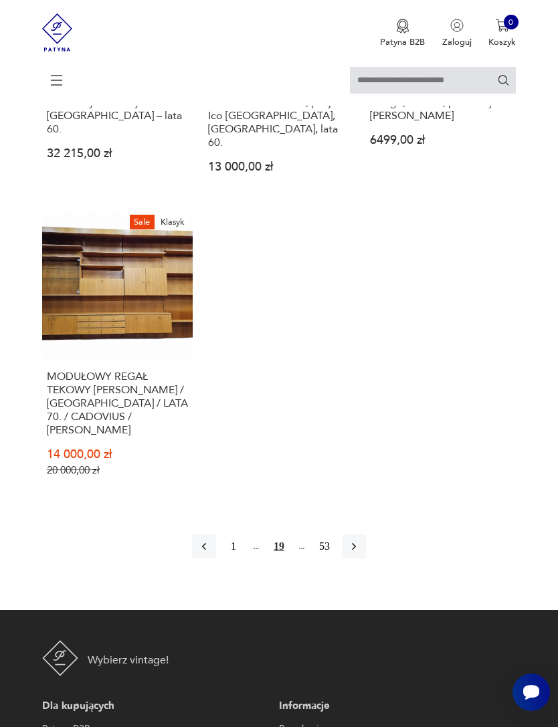
click at [361, 553] on icon "button" at bounding box center [353, 546] width 13 height 13
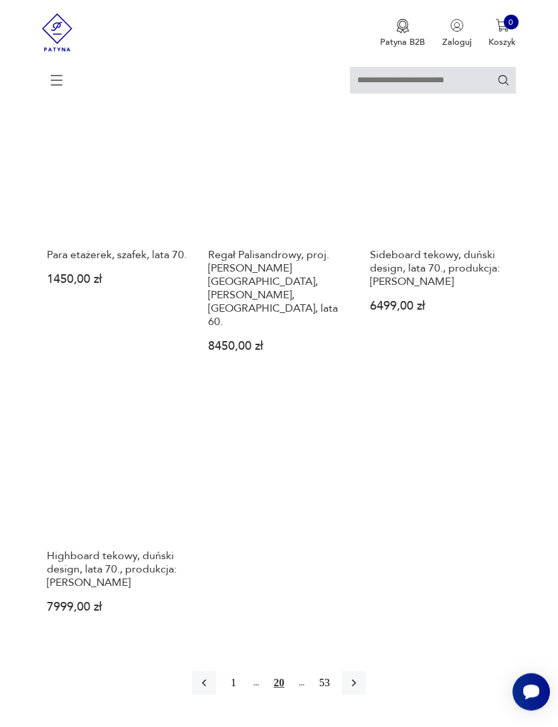
scroll to position [1555, 0]
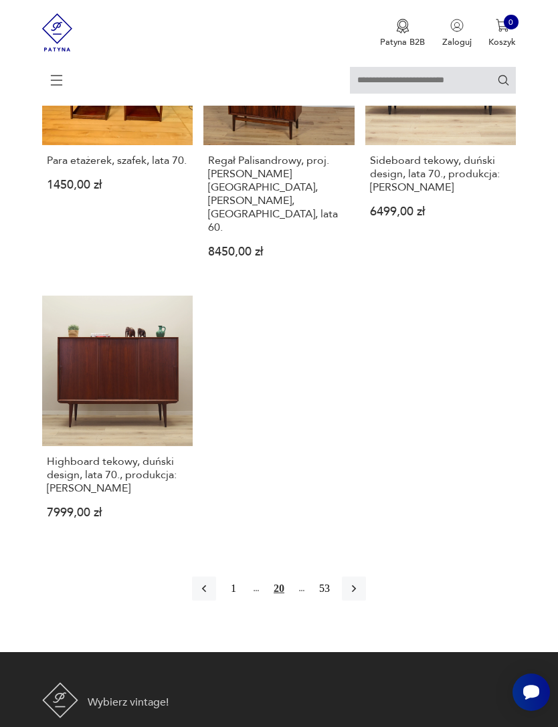
click at [366, 601] on button "button" at bounding box center [354, 589] width 24 height 24
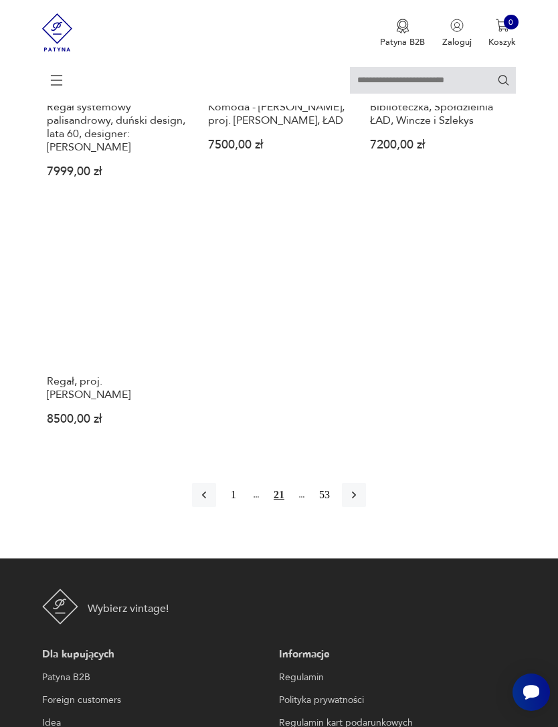
scroll to position [1680, 0]
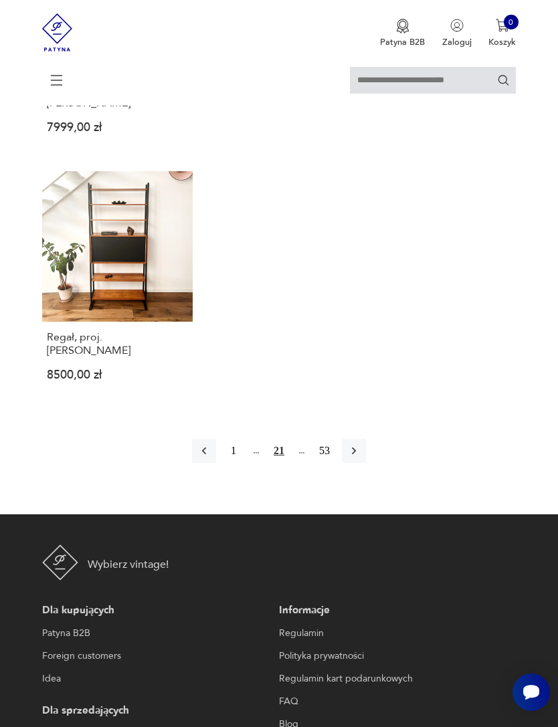
click at [361, 458] on icon "button" at bounding box center [353, 450] width 13 height 13
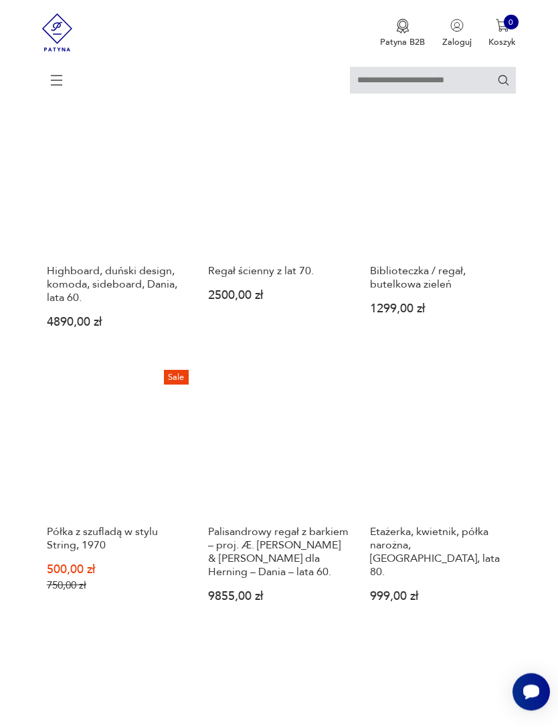
scroll to position [259, 0]
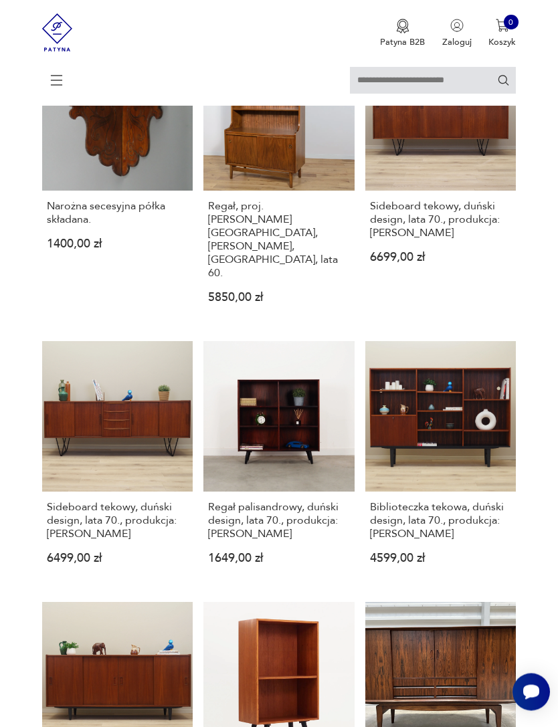
click at [427, 83] on input "text" at bounding box center [433, 80] width 166 height 27
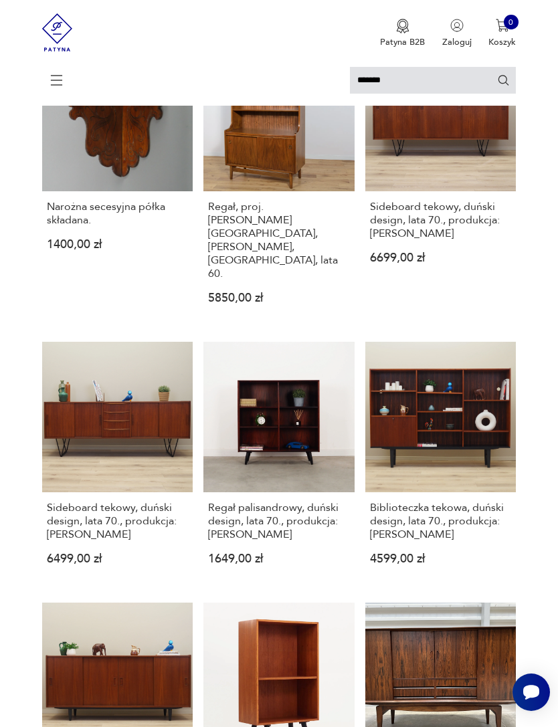
type input "*******"
click at [504, 80] on icon "Szukaj" at bounding box center [503, 80] width 13 height 13
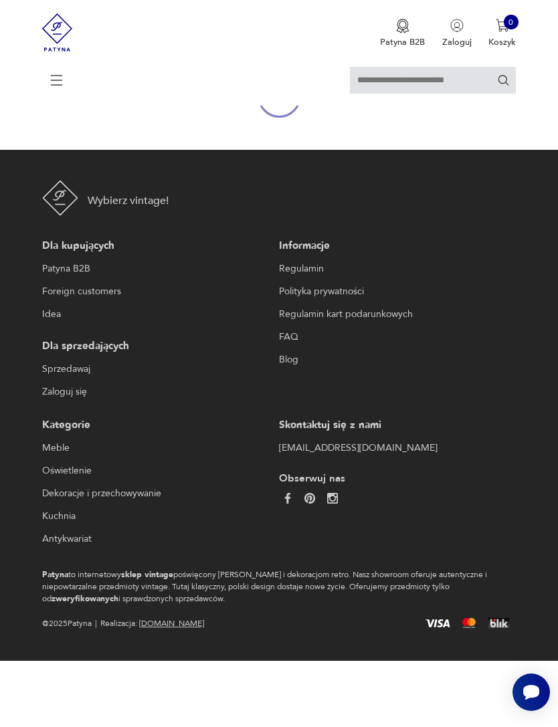
type input "*******"
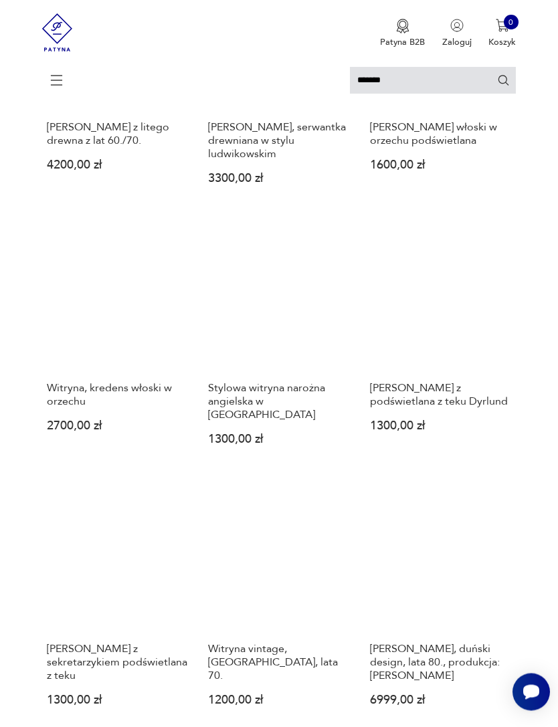
scroll to position [825, 0]
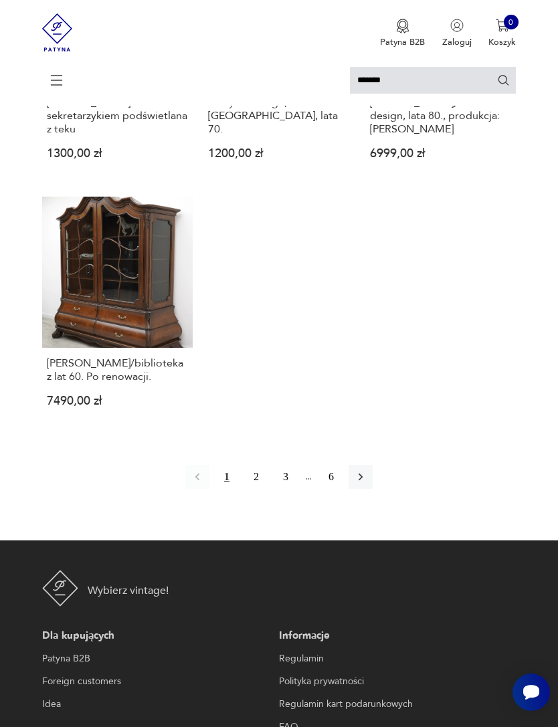
click at [367, 484] on icon "button" at bounding box center [360, 476] width 13 height 13
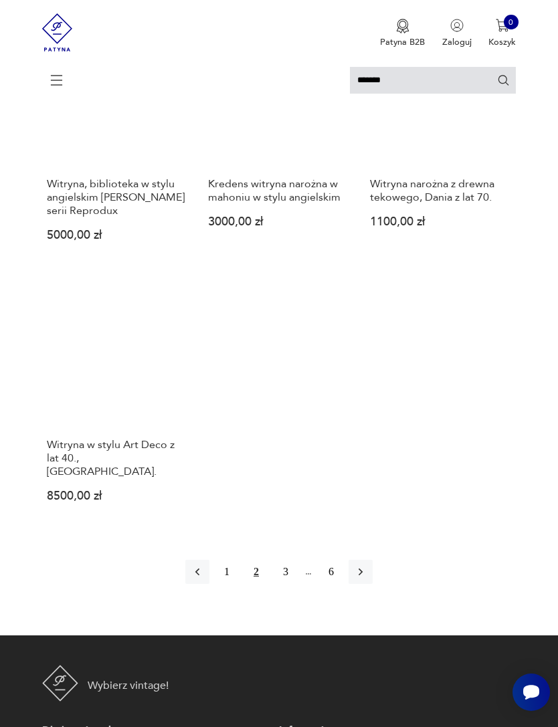
scroll to position [1300, 0]
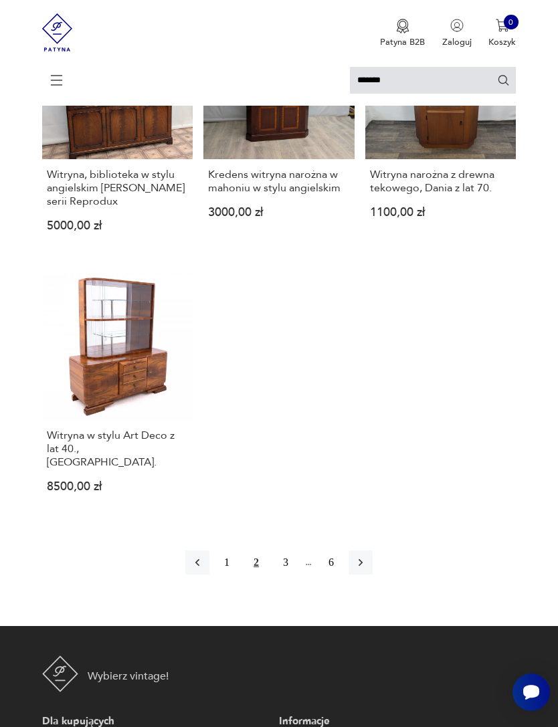
click at [367, 569] on icon "button" at bounding box center [360, 562] width 13 height 13
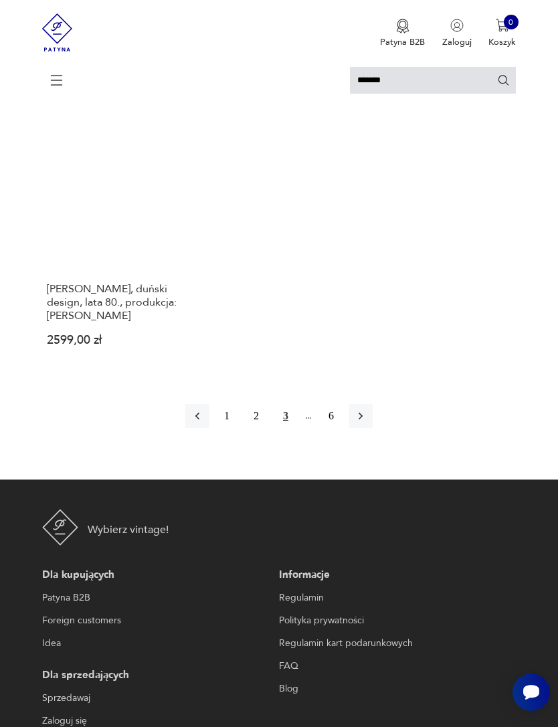
scroll to position [1479, 0]
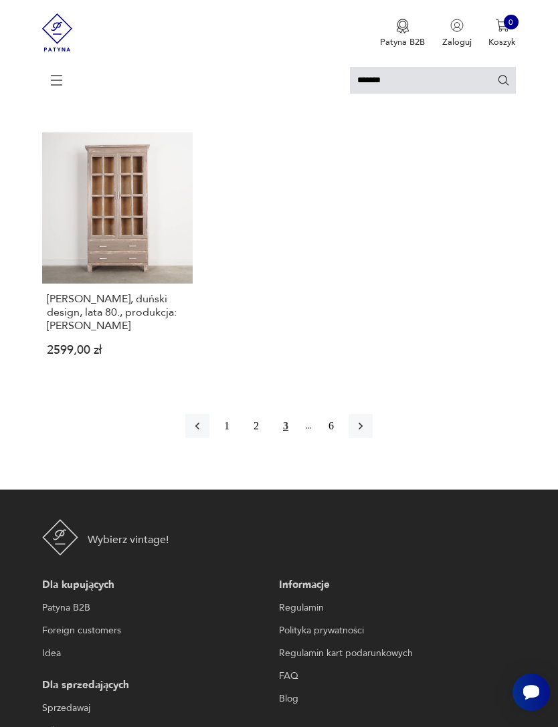
click at [367, 433] on icon "button" at bounding box center [360, 425] width 13 height 13
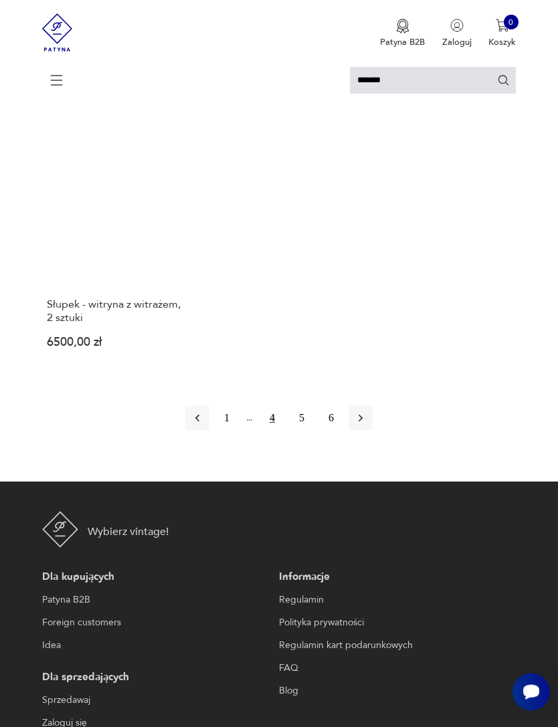
scroll to position [1441, 0]
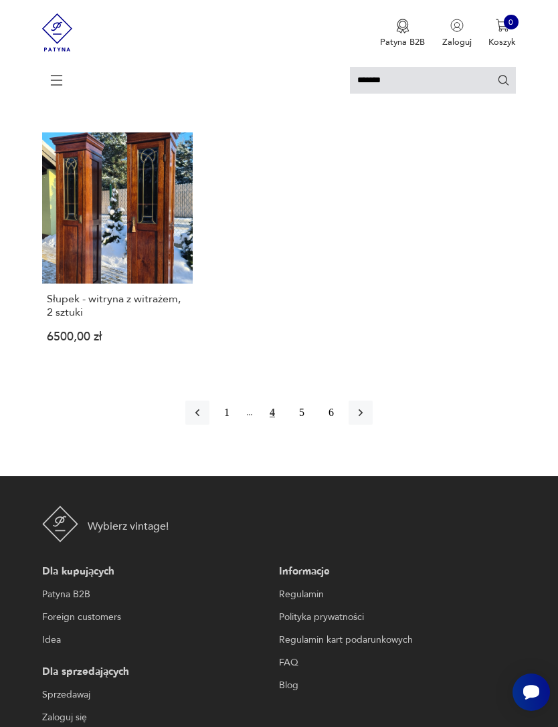
click at [367, 419] on icon "button" at bounding box center [360, 412] width 13 height 13
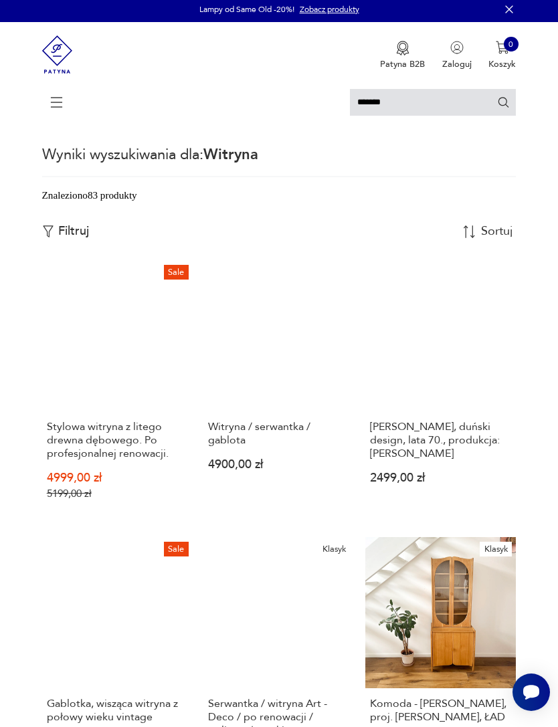
scroll to position [3, 0]
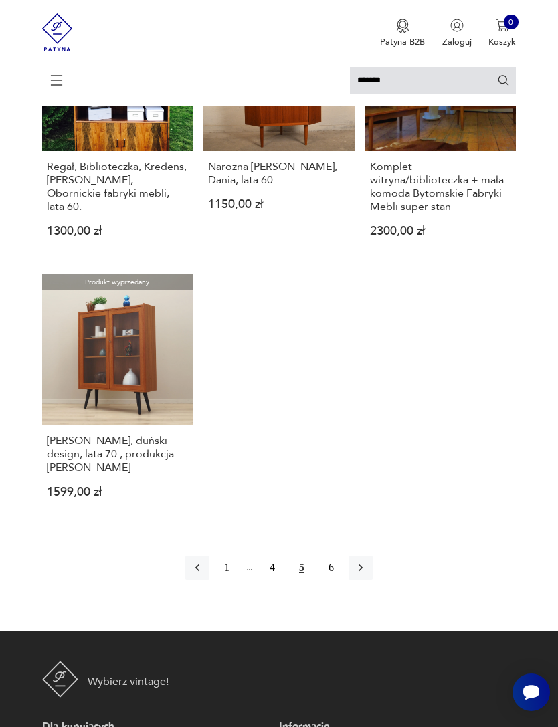
click at [367, 575] on icon "button" at bounding box center [360, 567] width 13 height 13
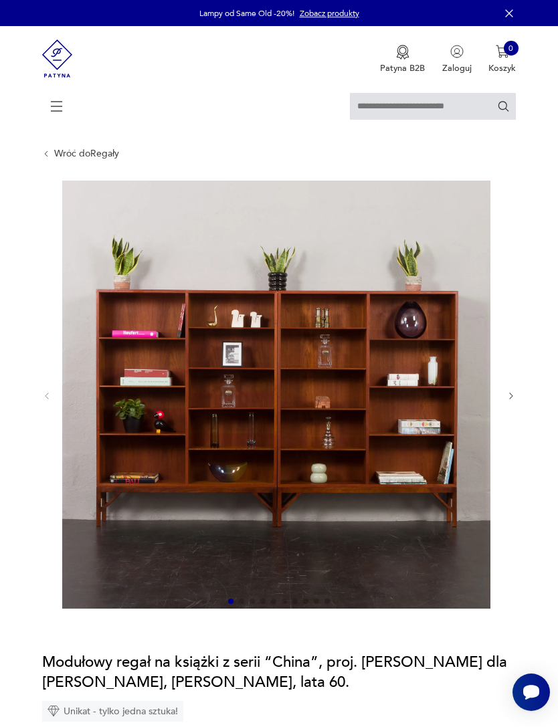
click at [513, 401] on icon "button" at bounding box center [511, 396] width 10 height 10
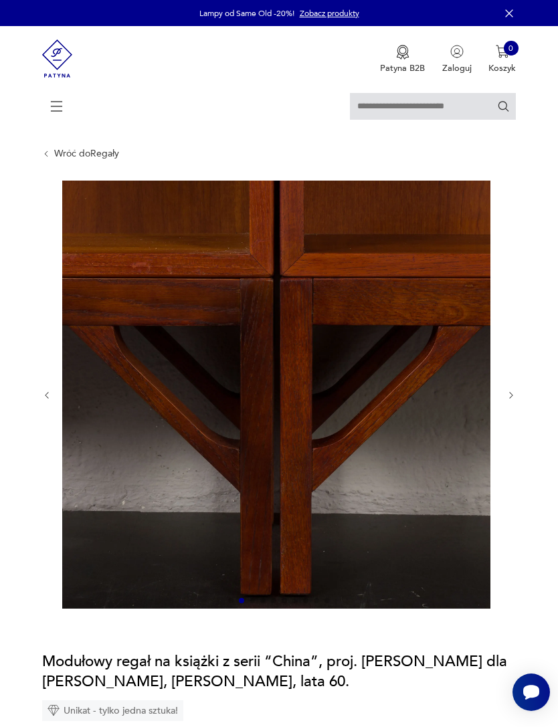
click at [512, 401] on icon "button" at bounding box center [511, 396] width 10 height 10
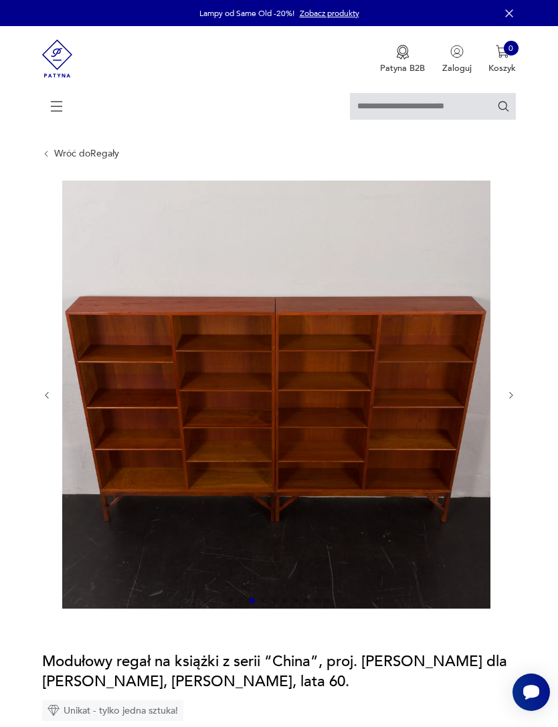
click at [512, 401] on icon "button" at bounding box center [511, 396] width 10 height 10
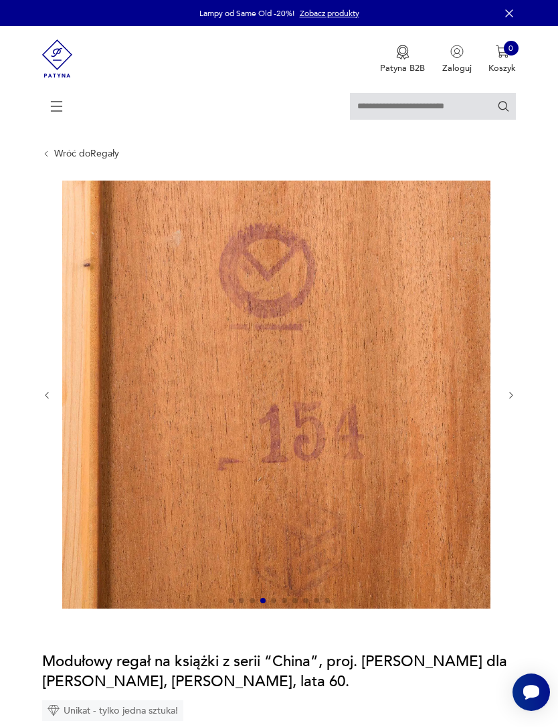
click at [512, 395] on div at bounding box center [279, 396] width 474 height 430
click at [510, 401] on icon "button" at bounding box center [511, 396] width 10 height 10
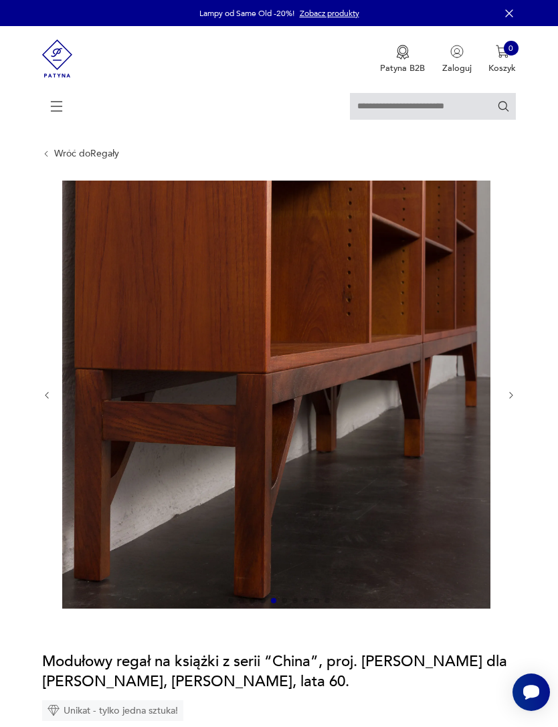
click at [511, 401] on icon "button" at bounding box center [511, 396] width 10 height 10
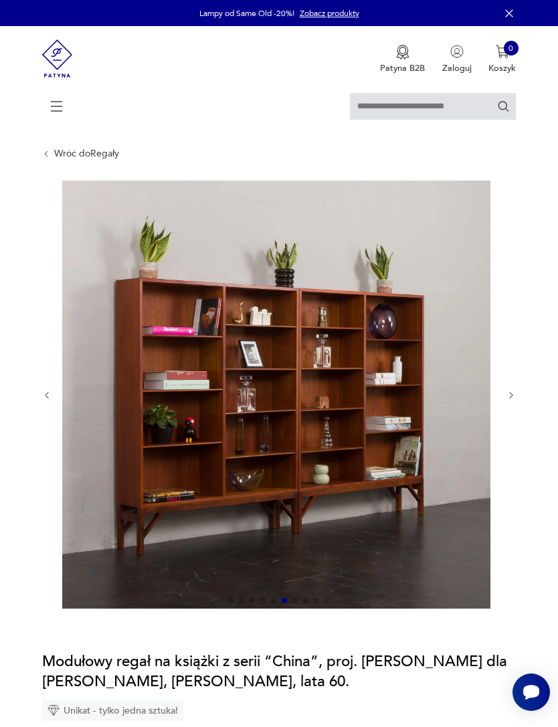
click at [424, 420] on img at bounding box center [276, 395] width 428 height 428
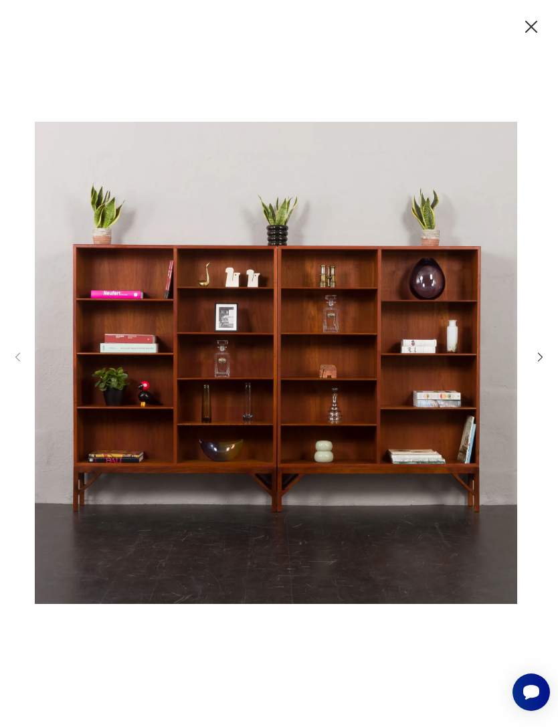
click at [542, 363] on icon "button" at bounding box center [540, 356] width 13 height 13
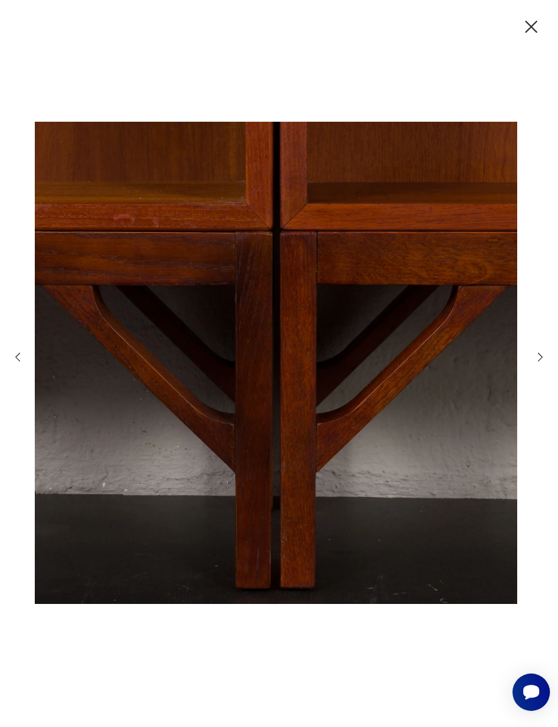
click at [538, 363] on icon "button" at bounding box center [540, 356] width 13 height 13
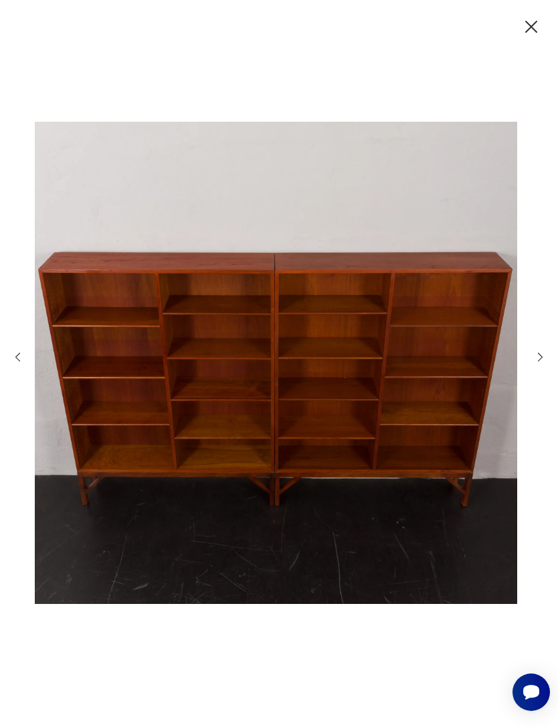
click at [538, 363] on icon "button" at bounding box center [540, 356] width 13 height 13
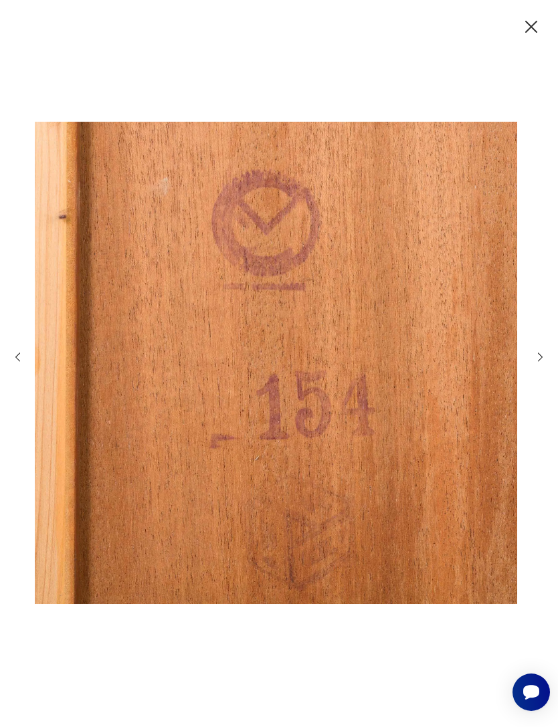
click at [539, 361] on icon "button" at bounding box center [540, 357] width 5 height 9
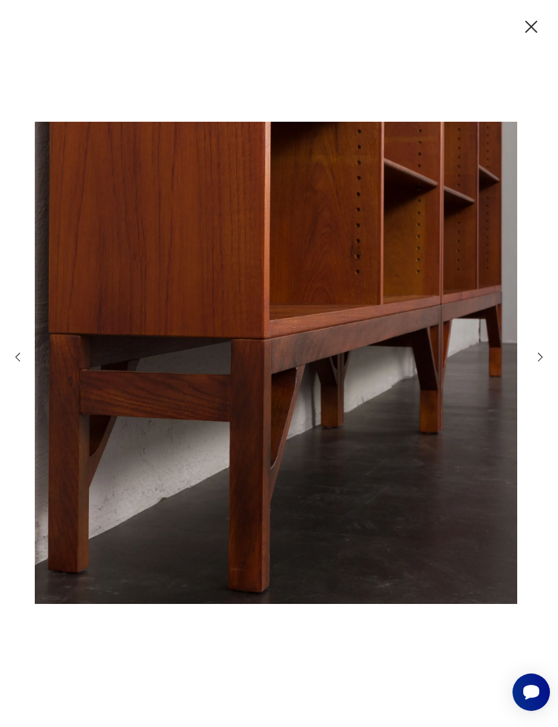
click at [540, 363] on icon "button" at bounding box center [540, 356] width 13 height 13
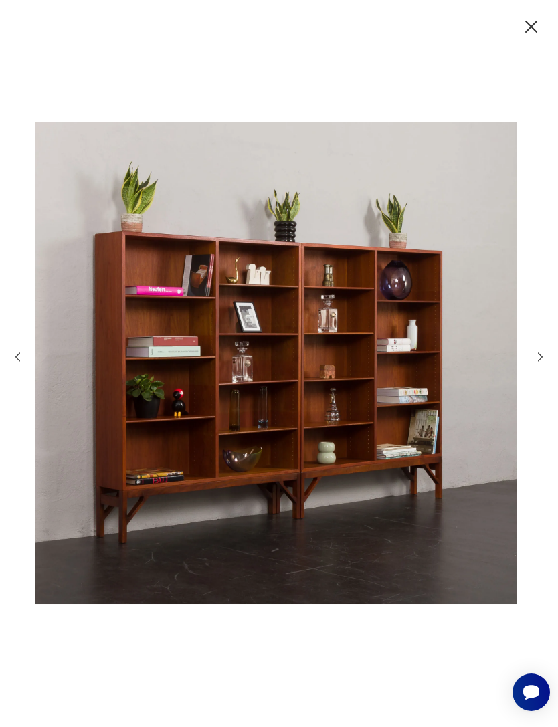
click at [539, 363] on icon "button" at bounding box center [540, 356] width 13 height 13
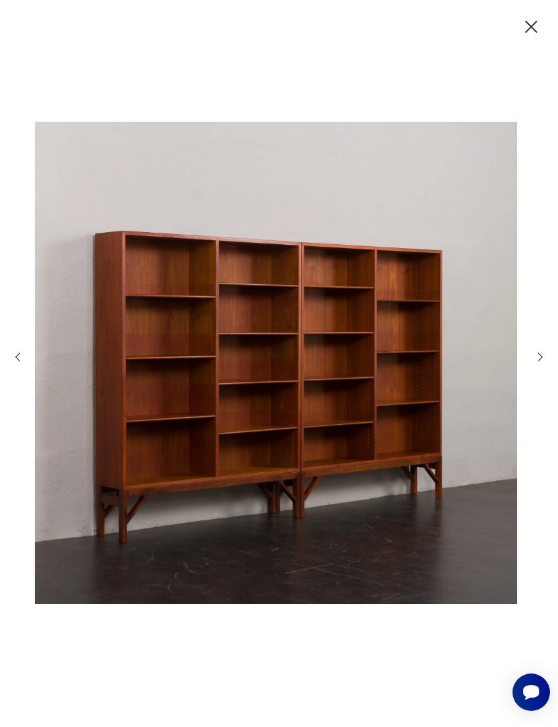
click at [537, 363] on icon "button" at bounding box center [540, 356] width 13 height 13
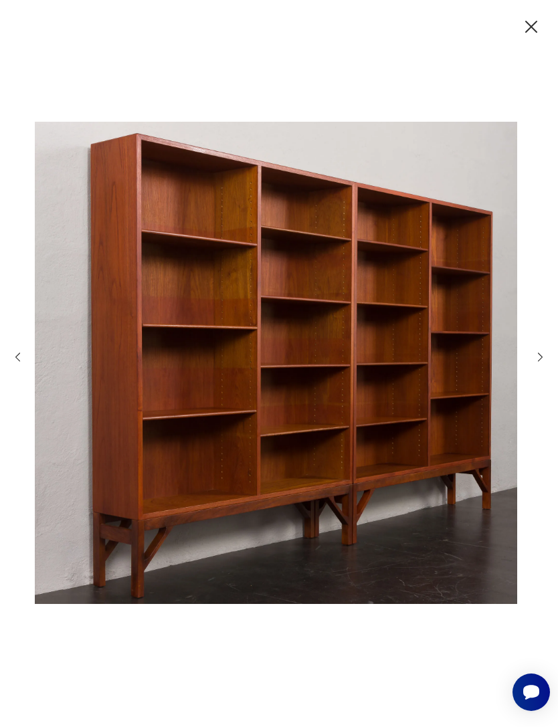
click at [540, 363] on icon "button" at bounding box center [540, 356] width 13 height 13
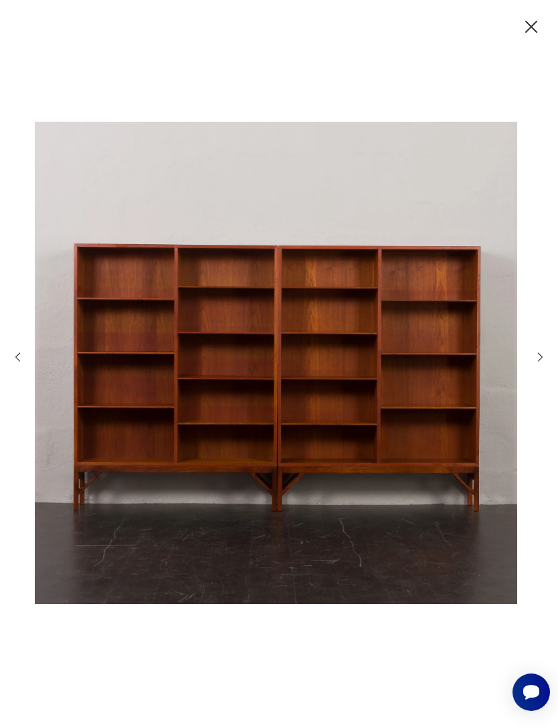
click at [540, 361] on icon "button" at bounding box center [540, 357] width 5 height 9
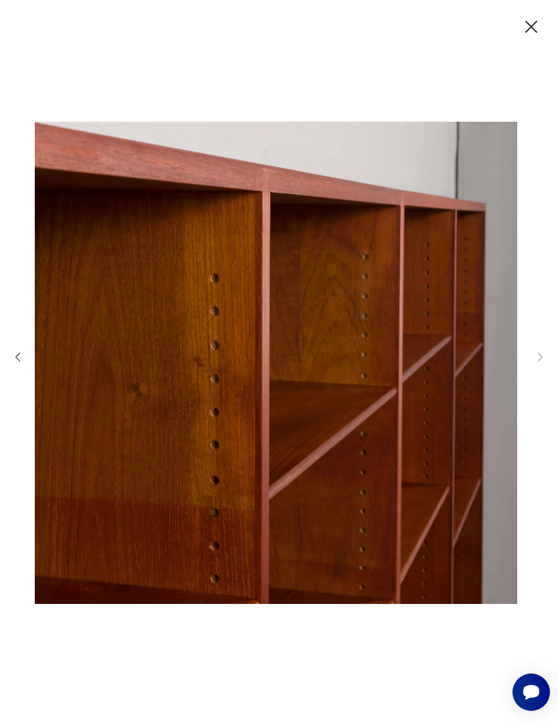
click at [524, 31] on icon "button" at bounding box center [530, 26] width 21 height 21
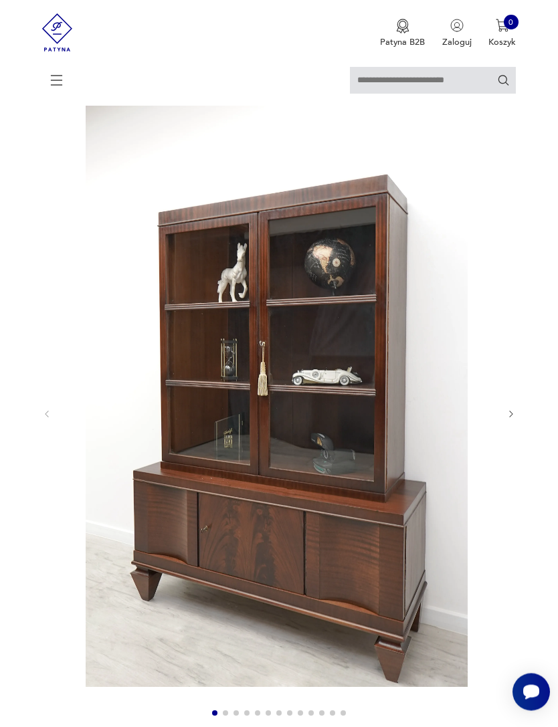
scroll to position [76, 0]
click at [418, 436] on img at bounding box center [276, 396] width 428 height 582
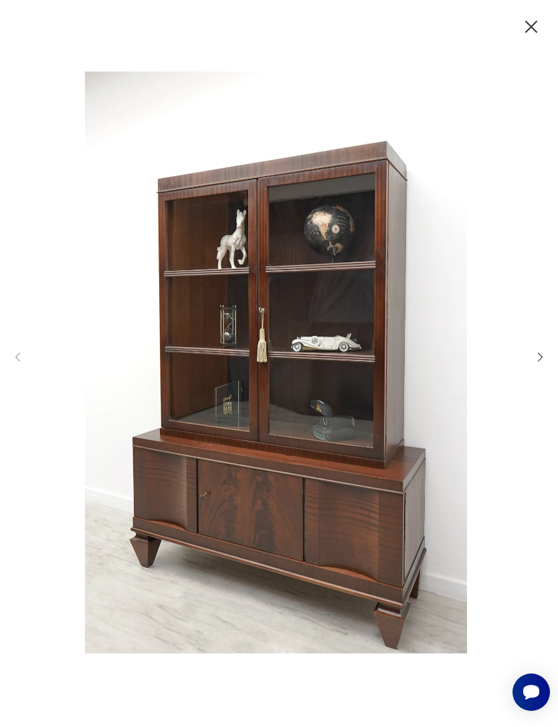
click at [534, 363] on icon "button" at bounding box center [540, 356] width 13 height 13
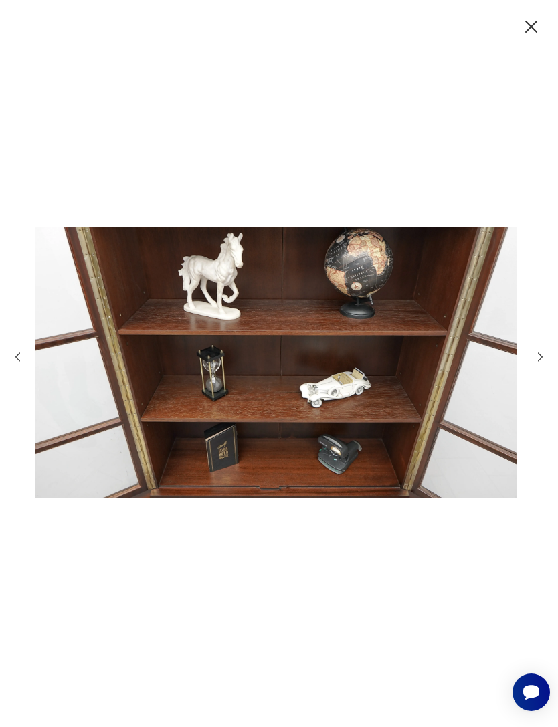
click at [542, 363] on icon "button" at bounding box center [540, 356] width 13 height 13
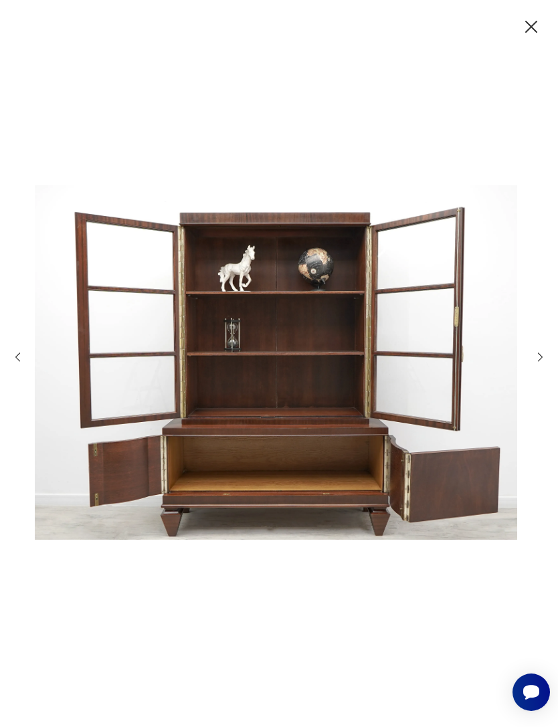
click at [540, 363] on icon "button" at bounding box center [540, 356] width 13 height 13
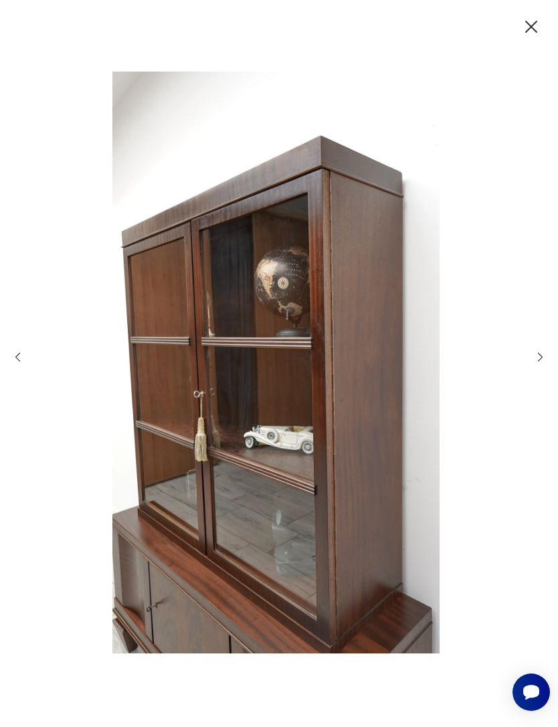
click at [542, 363] on icon "button" at bounding box center [540, 356] width 13 height 13
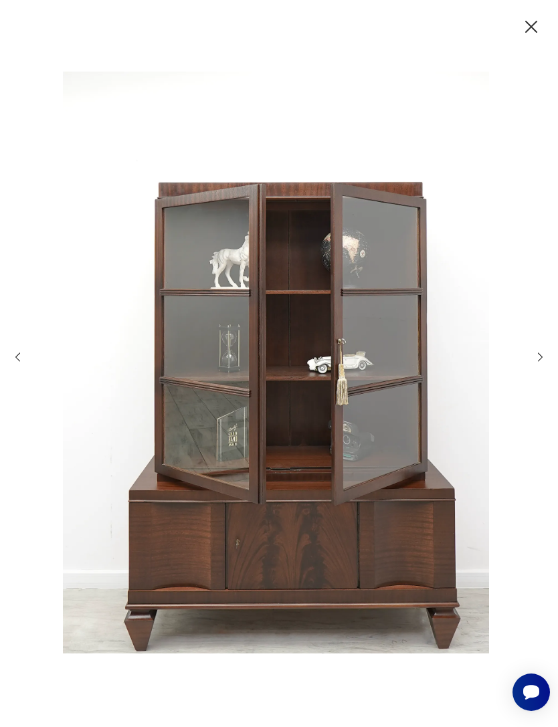
click at [537, 363] on icon "button" at bounding box center [540, 356] width 13 height 13
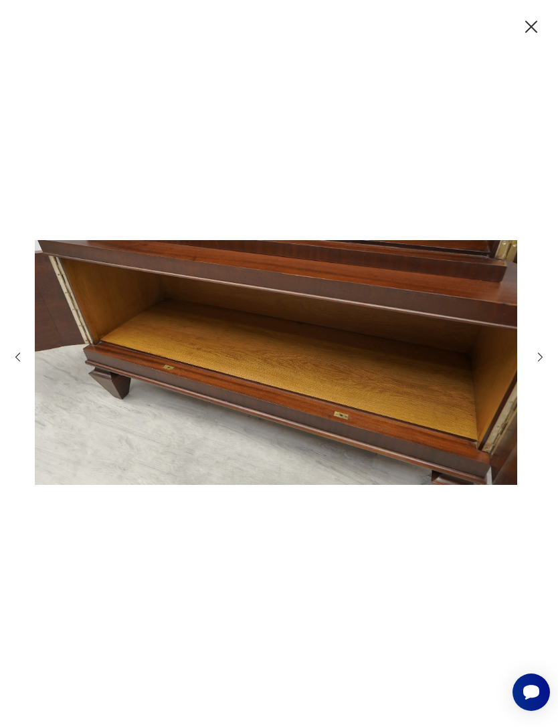
click at [546, 363] on icon "button" at bounding box center [540, 356] width 13 height 13
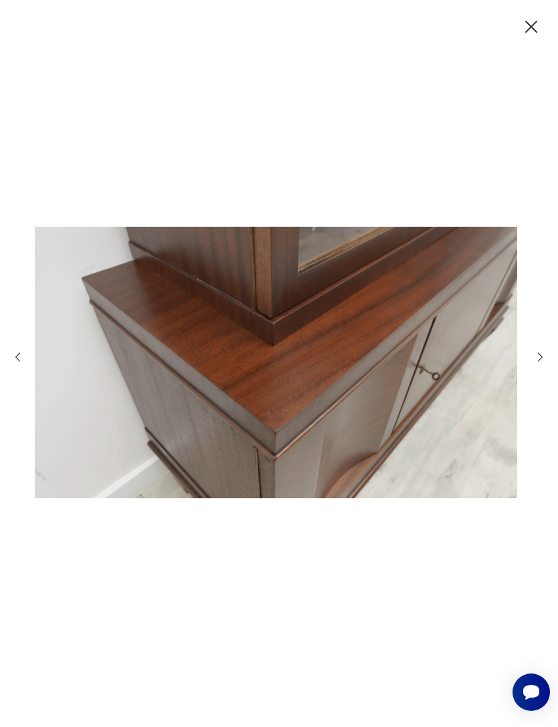
click at [537, 363] on icon "button" at bounding box center [540, 356] width 13 height 13
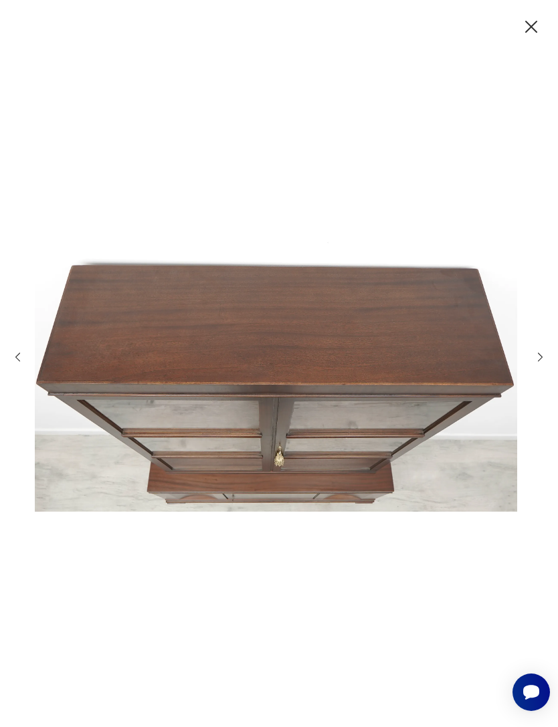
click at [539, 363] on icon "button" at bounding box center [540, 356] width 13 height 13
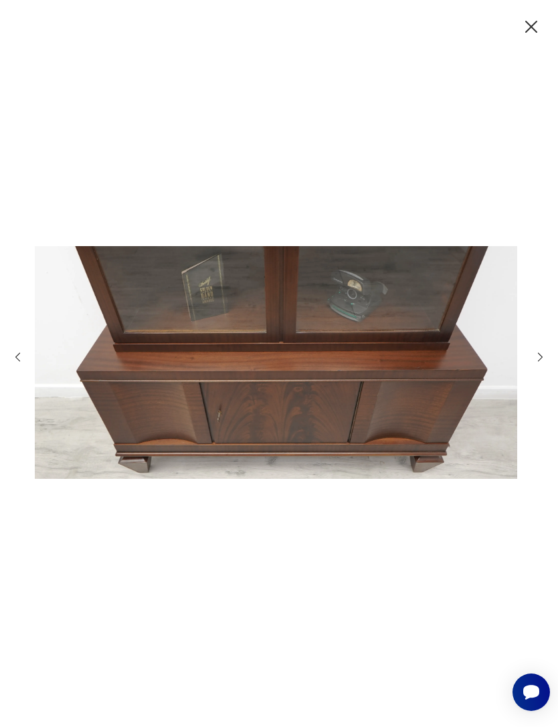
click at [536, 363] on icon "button" at bounding box center [540, 356] width 13 height 13
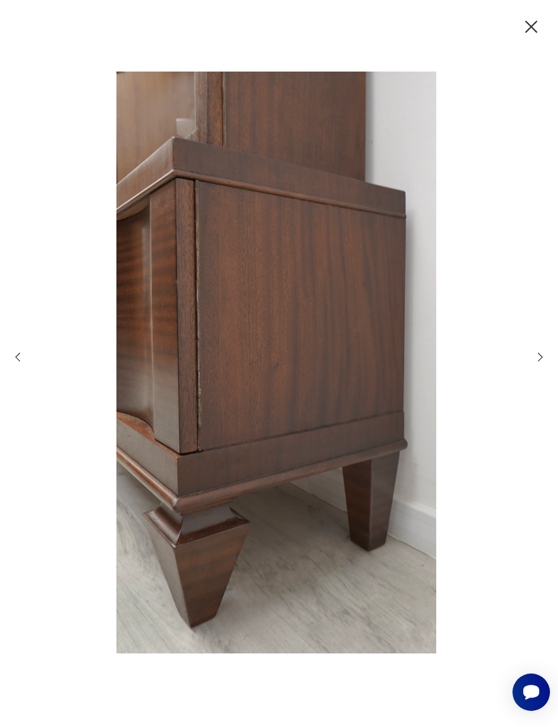
click at [538, 361] on icon "button" at bounding box center [540, 357] width 5 height 9
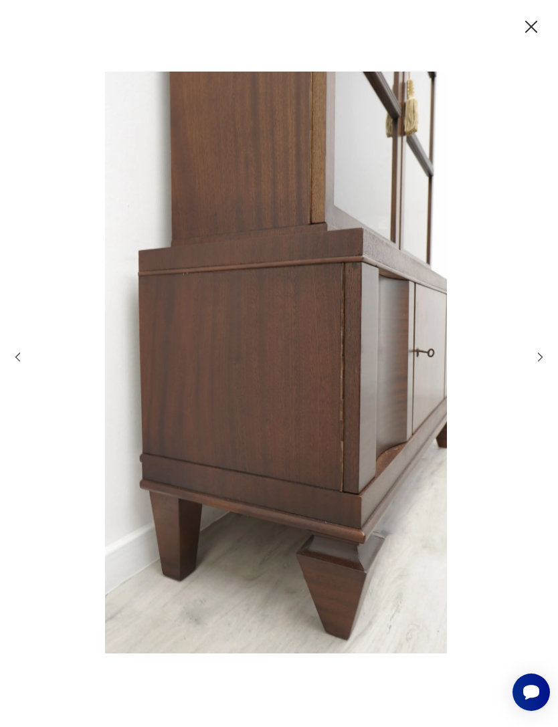
click at [536, 363] on icon "button" at bounding box center [540, 356] width 13 height 13
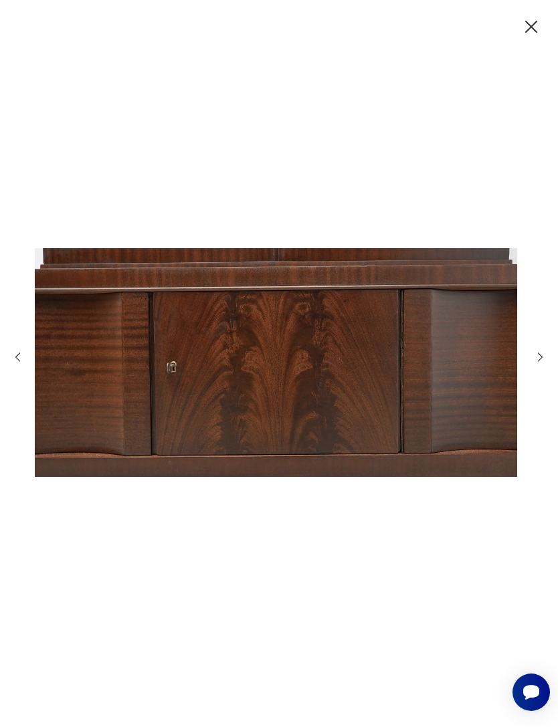
click at [535, 363] on icon "button" at bounding box center [540, 356] width 13 height 13
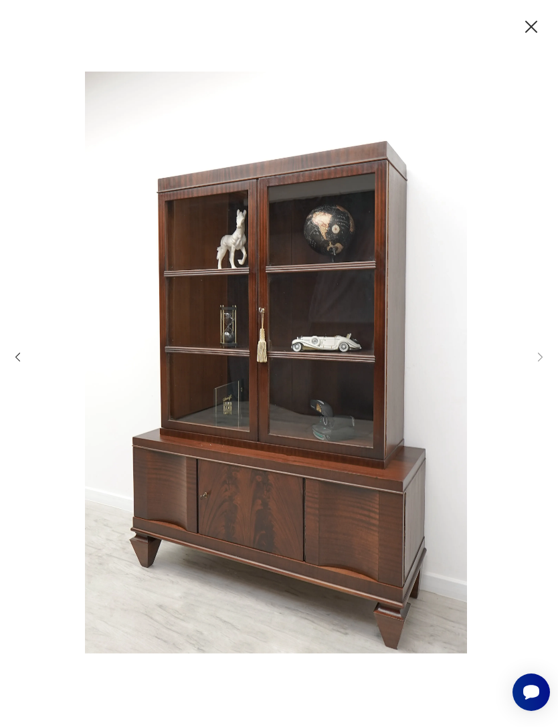
click at [532, 25] on icon "button" at bounding box center [530, 26] width 21 height 21
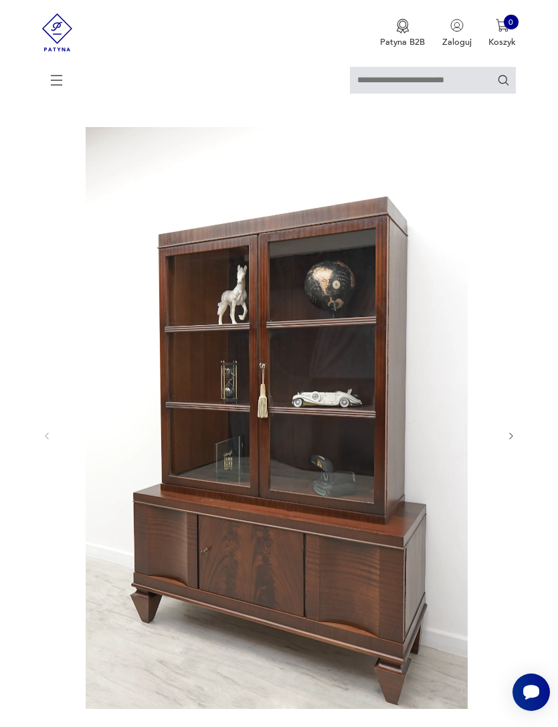
scroll to position [0, 0]
